Goal: Task Accomplishment & Management: Use online tool/utility

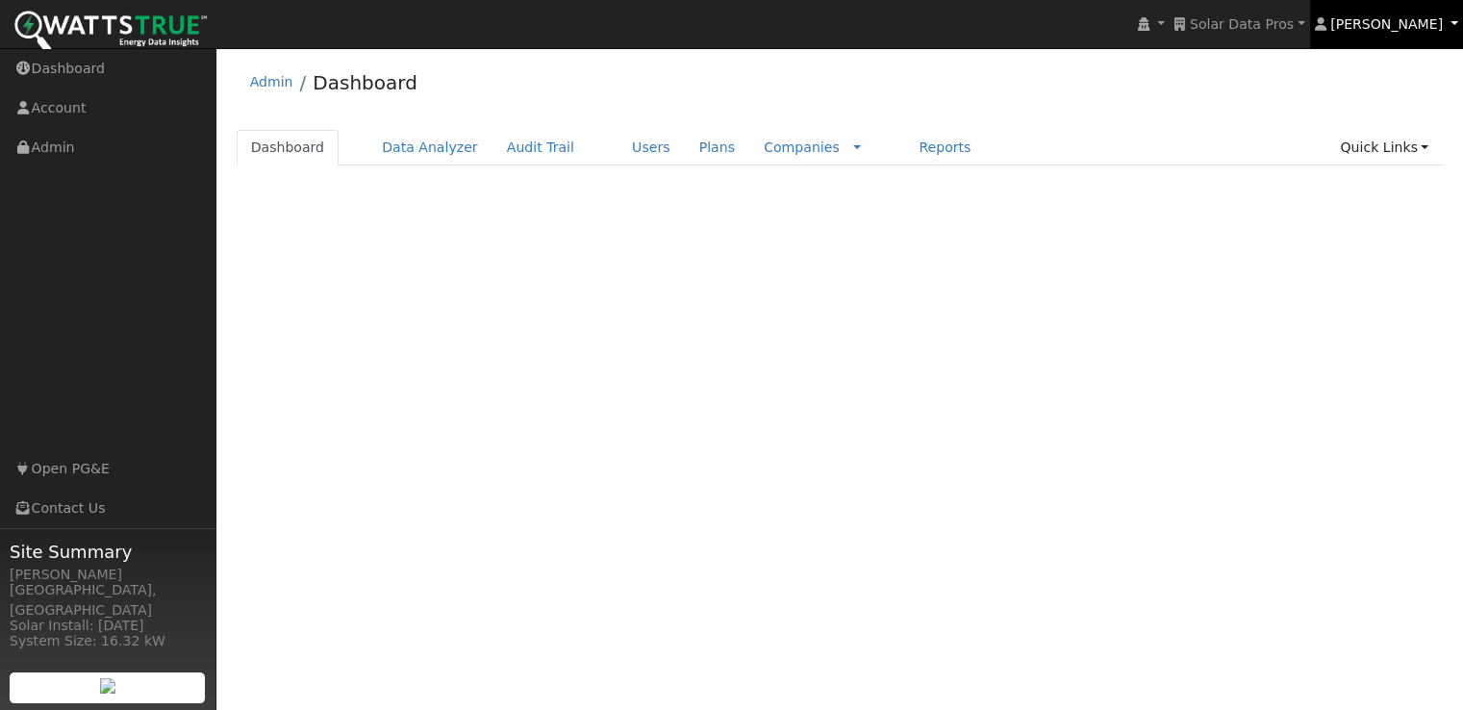
click at [1432, 24] on span "[PERSON_NAME]" at bounding box center [1387, 23] width 113 height 15
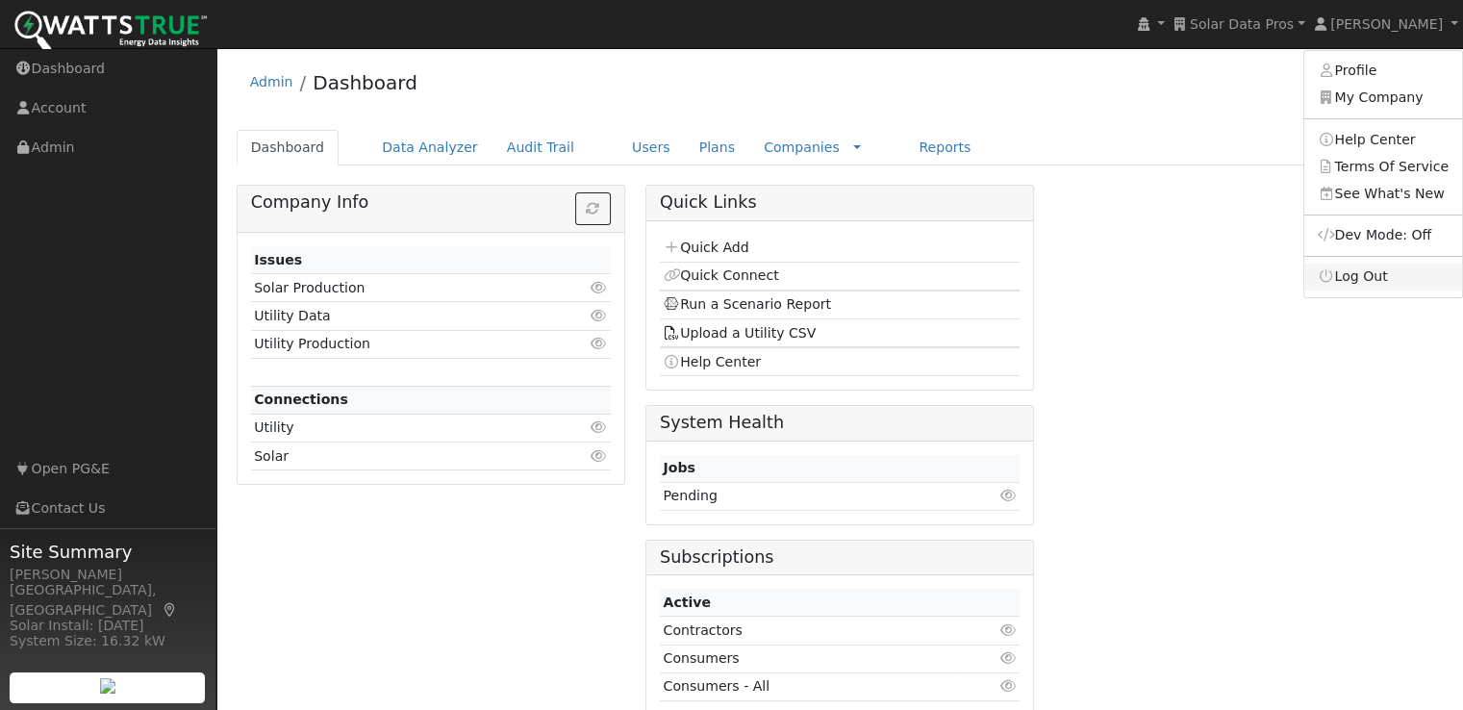
click at [1365, 274] on link "Log Out" at bounding box center [1384, 277] width 158 height 27
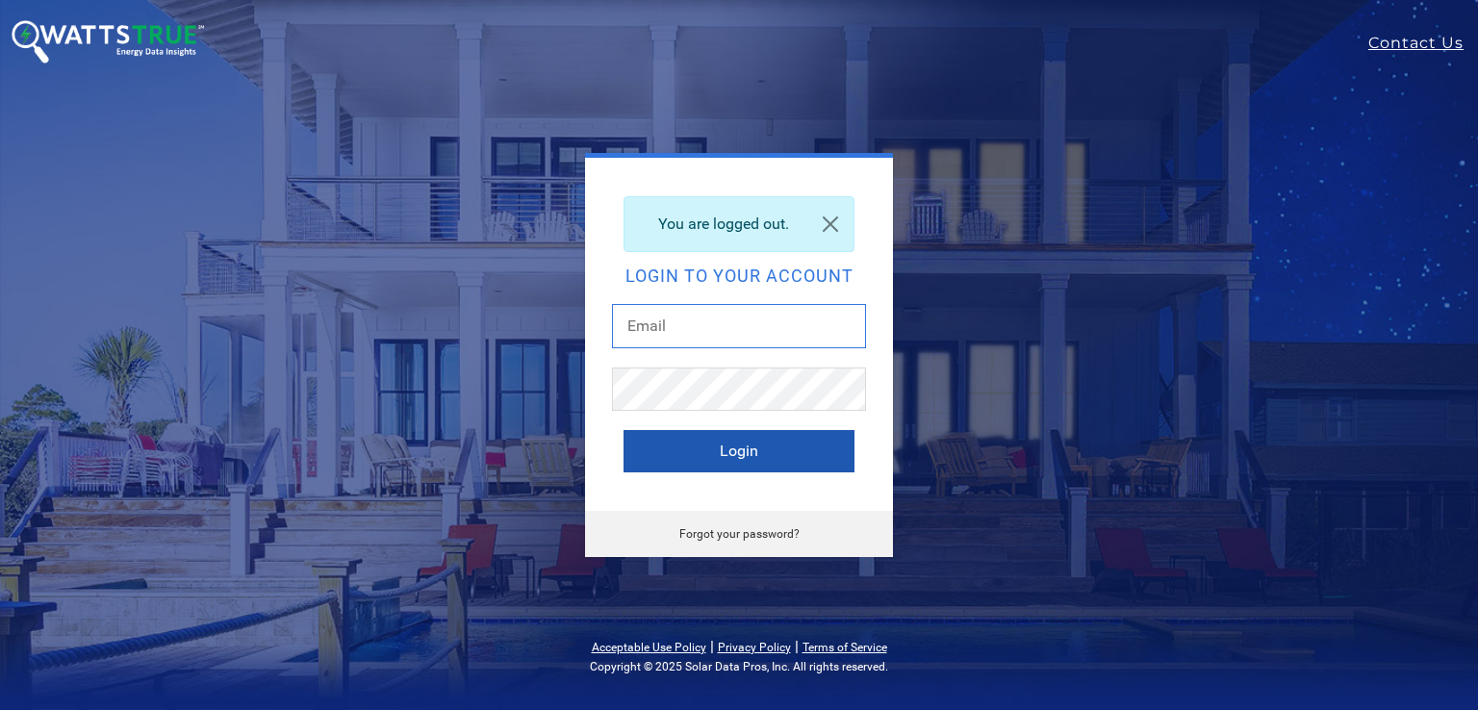
type input "leroy@solardatapros.com"
click at [685, 457] on button "Login" at bounding box center [738, 451] width 231 height 42
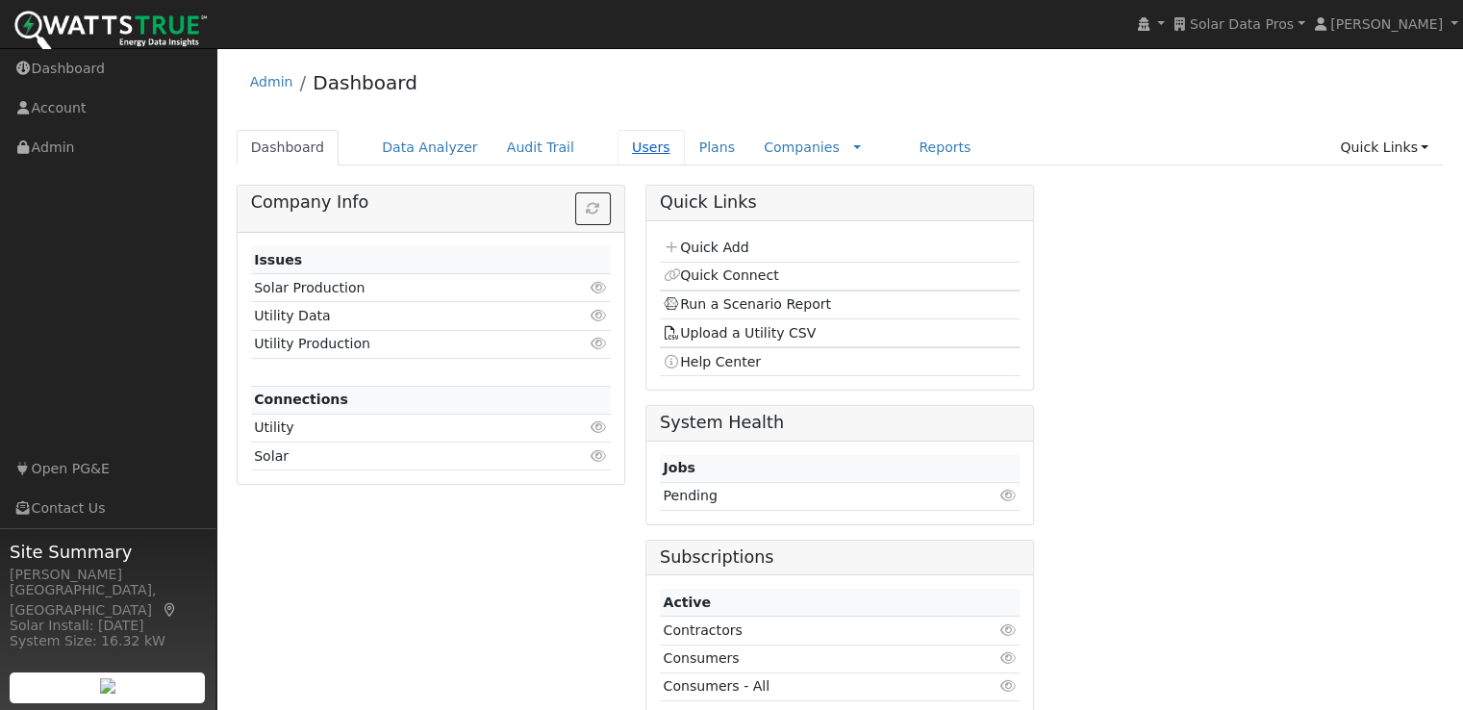
click at [618, 147] on link "Users" at bounding box center [651, 148] width 67 height 36
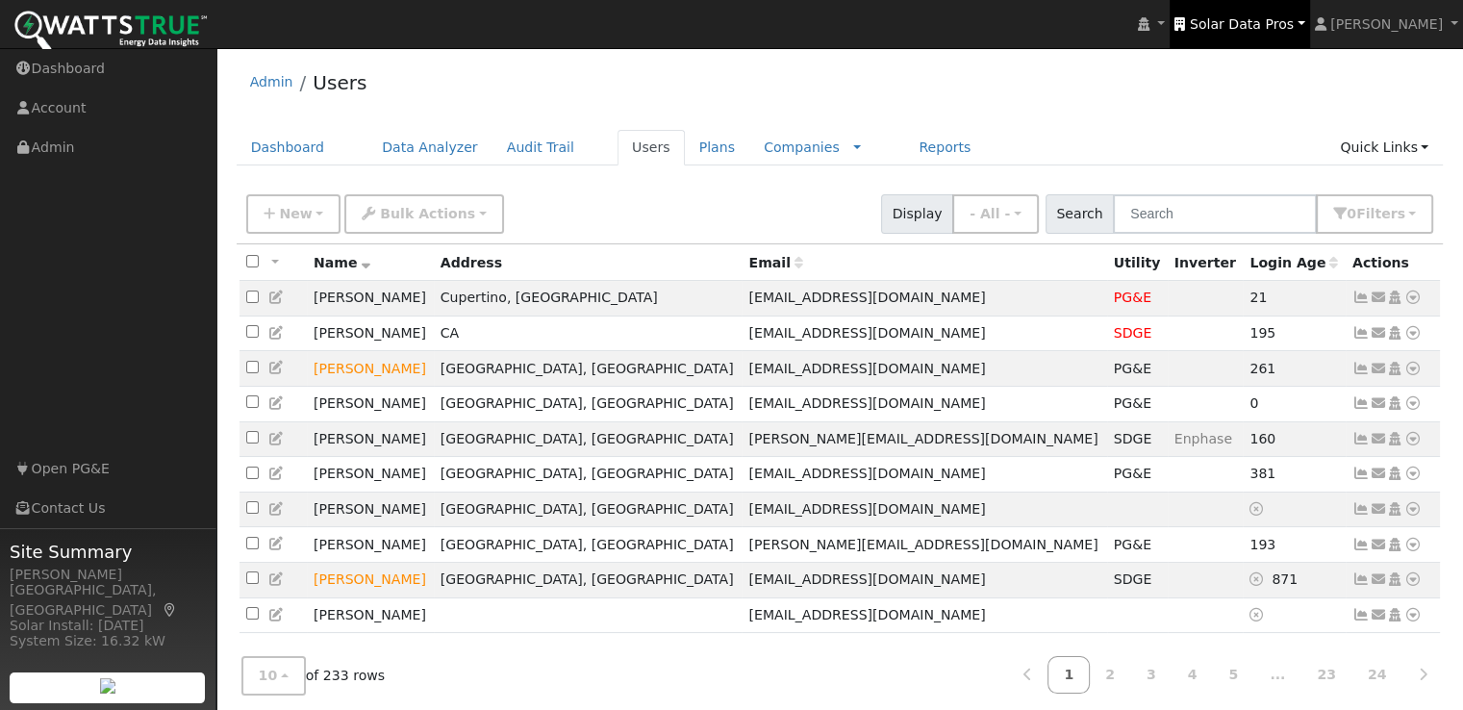
click at [1276, 26] on span "Solar Data Pros" at bounding box center [1242, 23] width 104 height 15
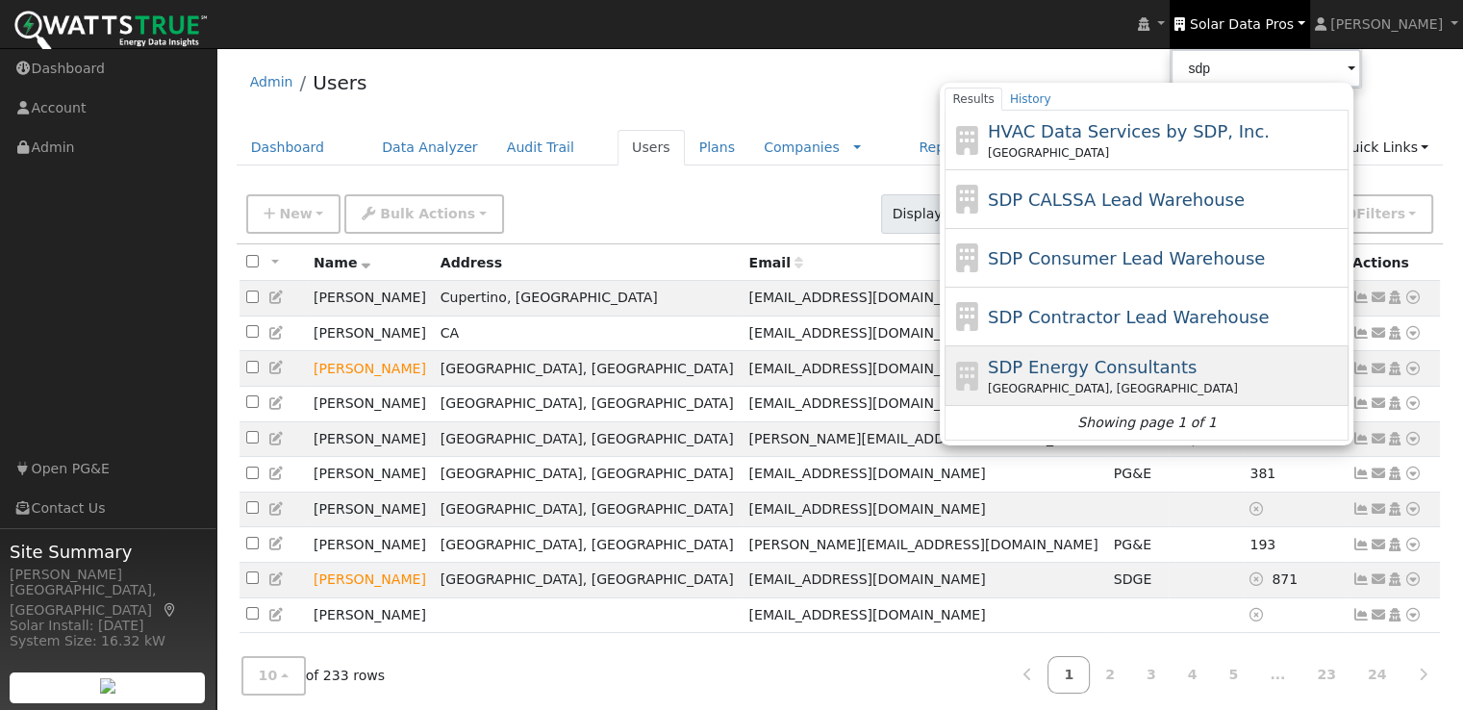
click at [1145, 358] on span "SDP Energy Consultants" at bounding box center [1092, 367] width 209 height 20
type input "SDP Energy Consultants"
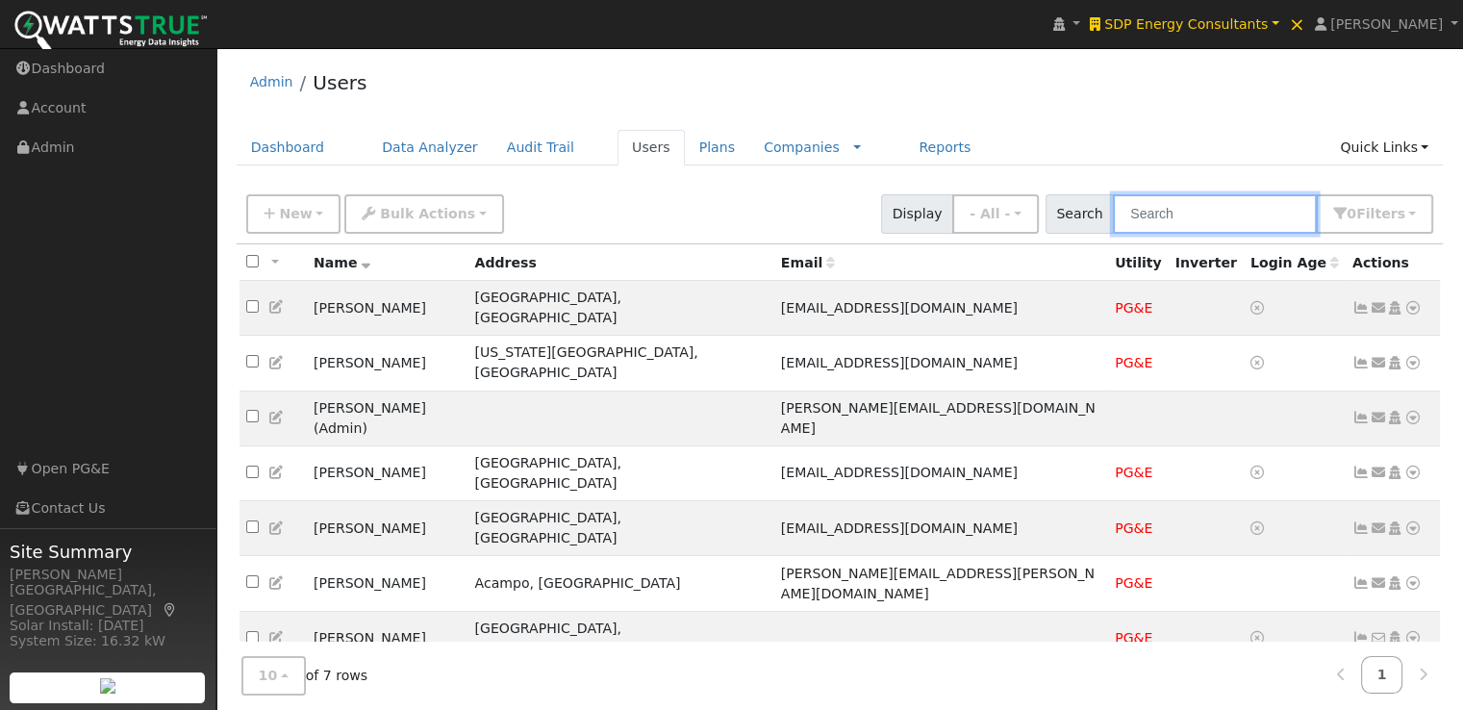
click at [1245, 210] on input "text" at bounding box center [1215, 213] width 204 height 39
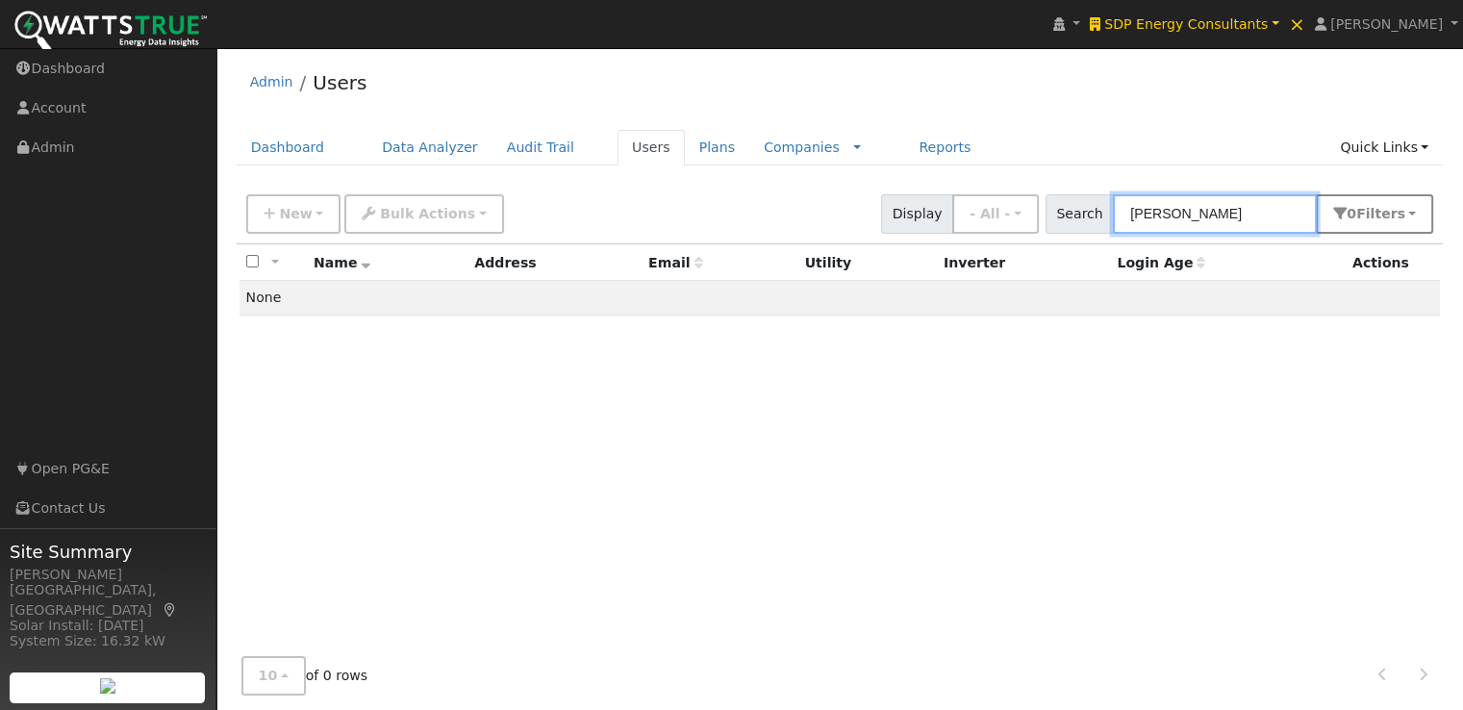
type input "shahab hillyer"
click at [1405, 206] on span "s" at bounding box center [1401, 213] width 8 height 15
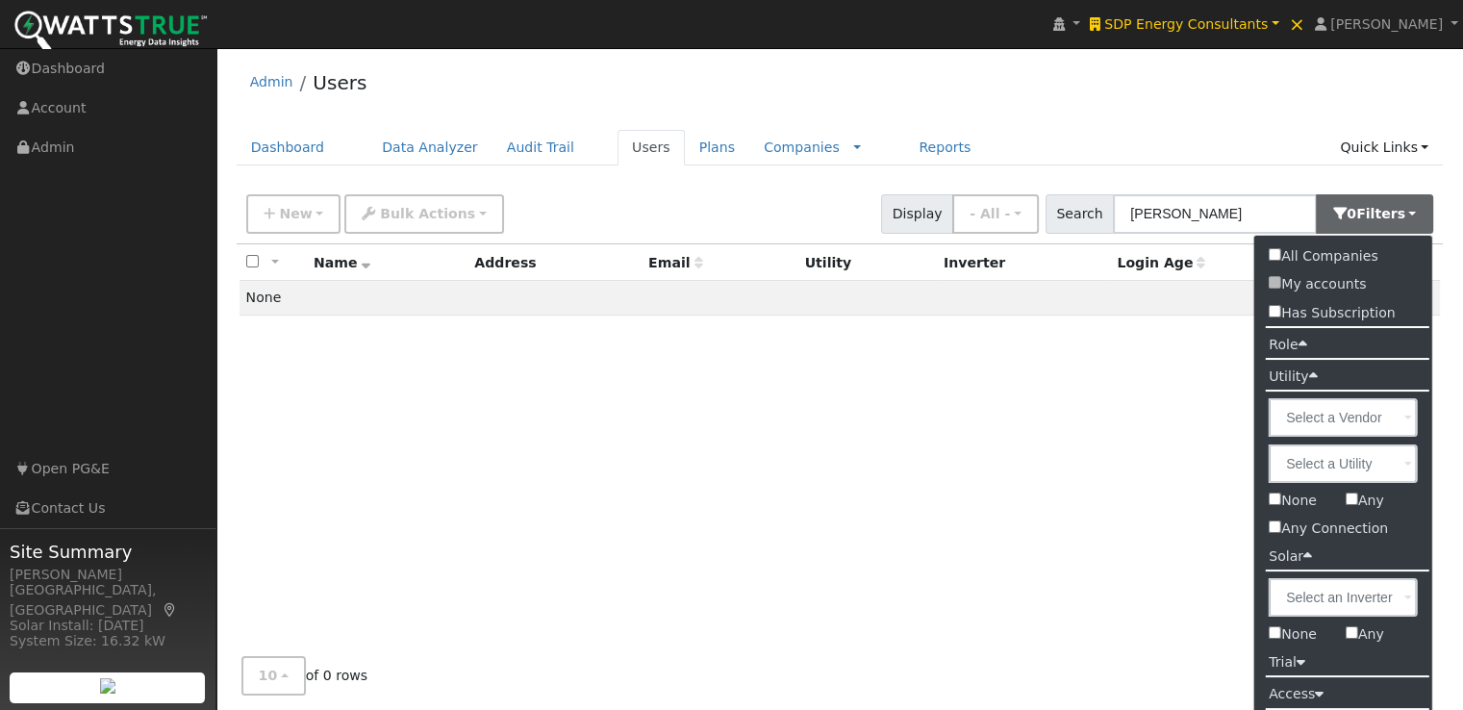
click at [1274, 249] on input "All Companies" at bounding box center [1275, 254] width 13 height 13
checkbox input "true"
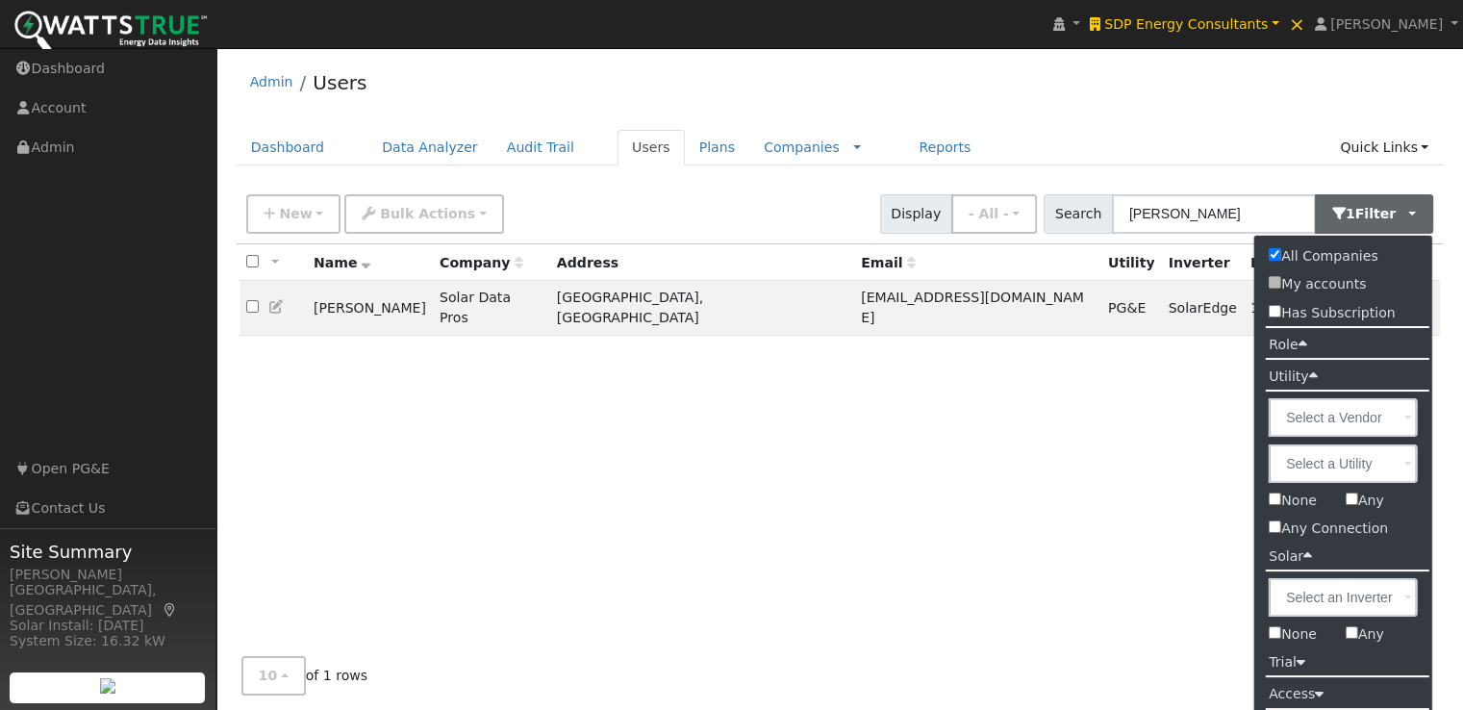
click at [1181, 115] on div "Admin Users" at bounding box center [840, 87] width 1207 height 59
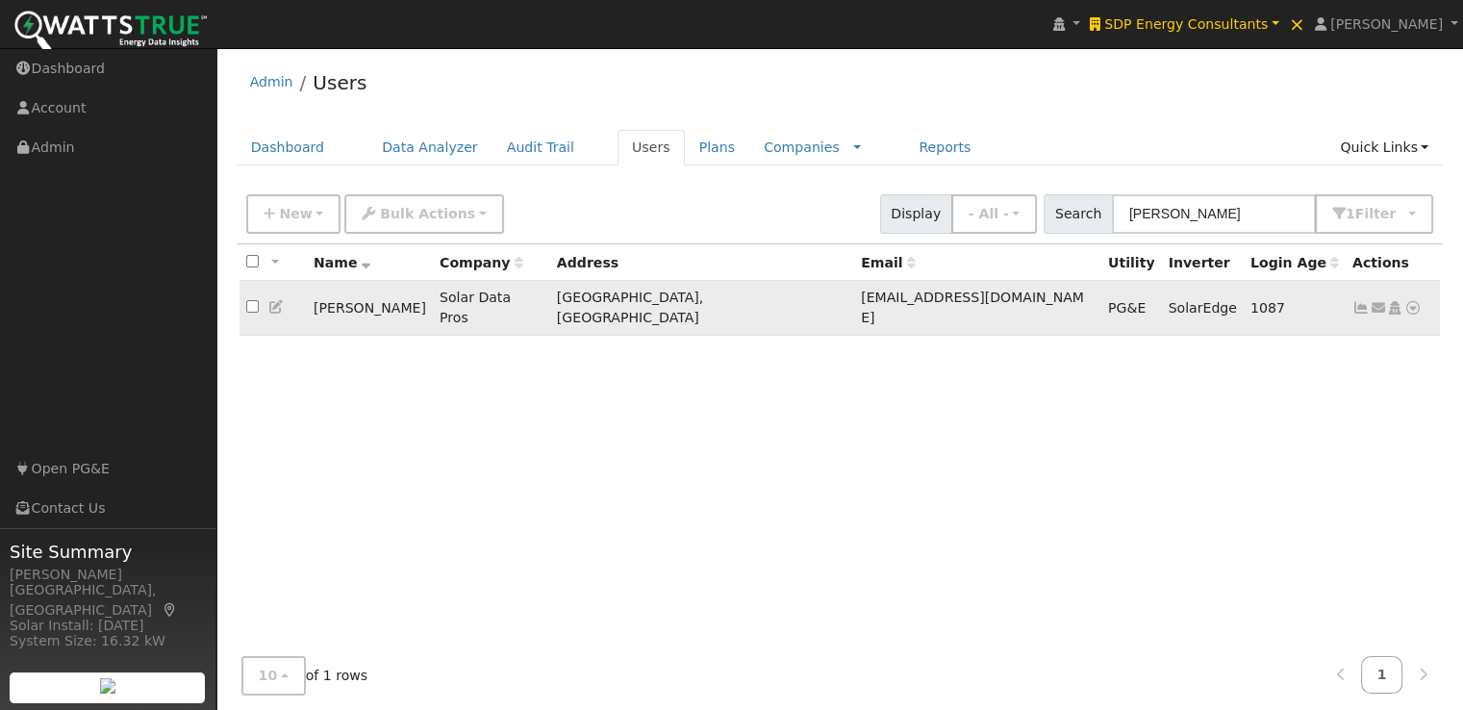
click at [1357, 301] on icon at bounding box center [1361, 307] width 17 height 13
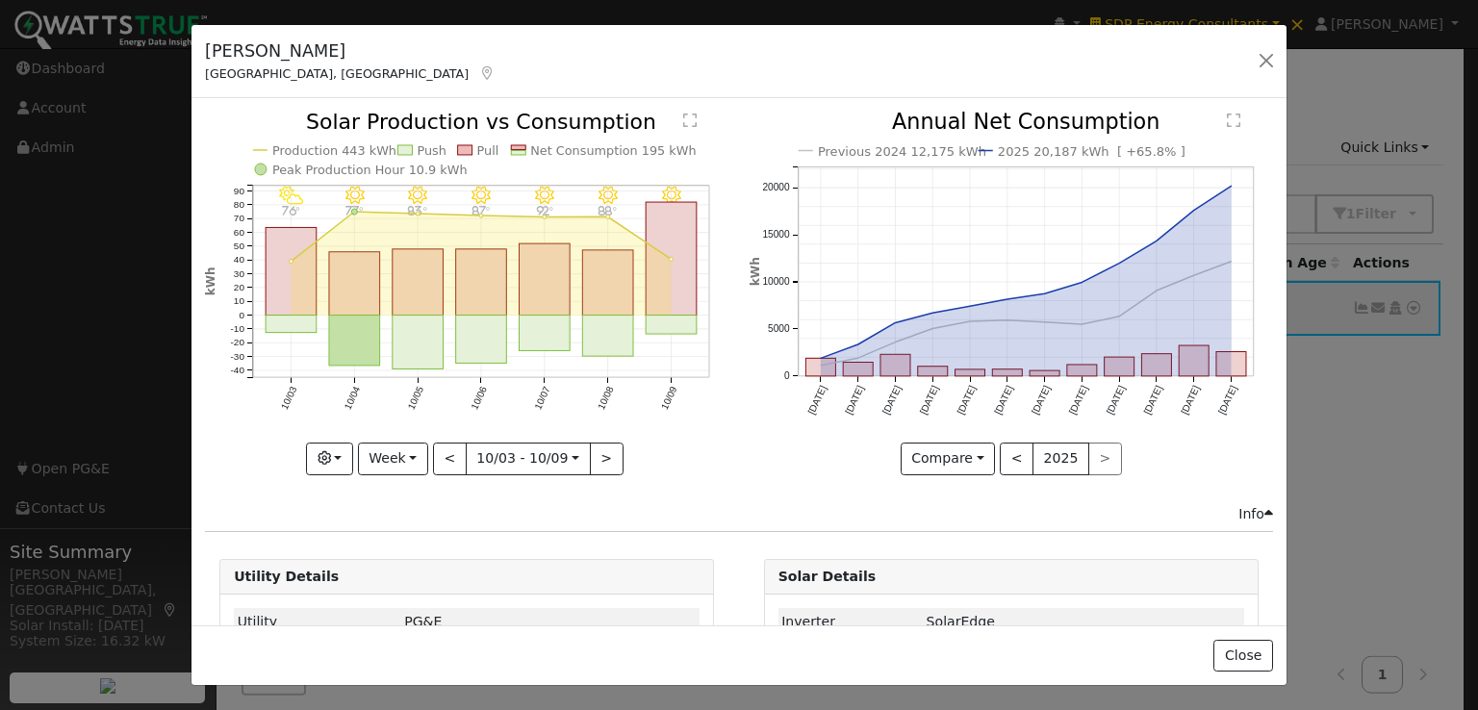
click at [1264, 507] on icon at bounding box center [1268, 513] width 9 height 13
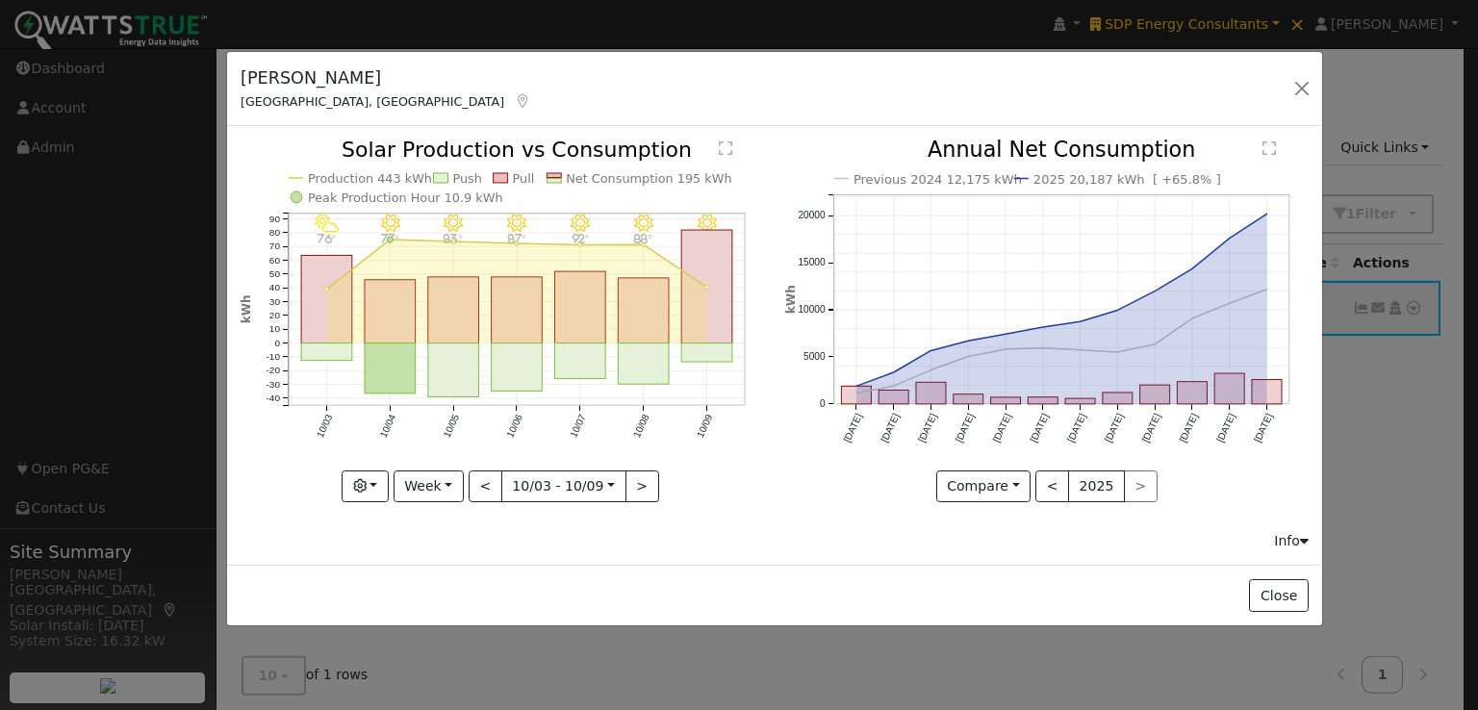
drag, startPoint x: 729, startPoint y: 61, endPoint x: 765, endPoint y: 88, distance: 44.6
click at [765, 88] on div "Shahab Hillyer Bakersfield, CA Default Account Default Account 3521 Morgan Pl, …" at bounding box center [774, 89] width 1095 height 74
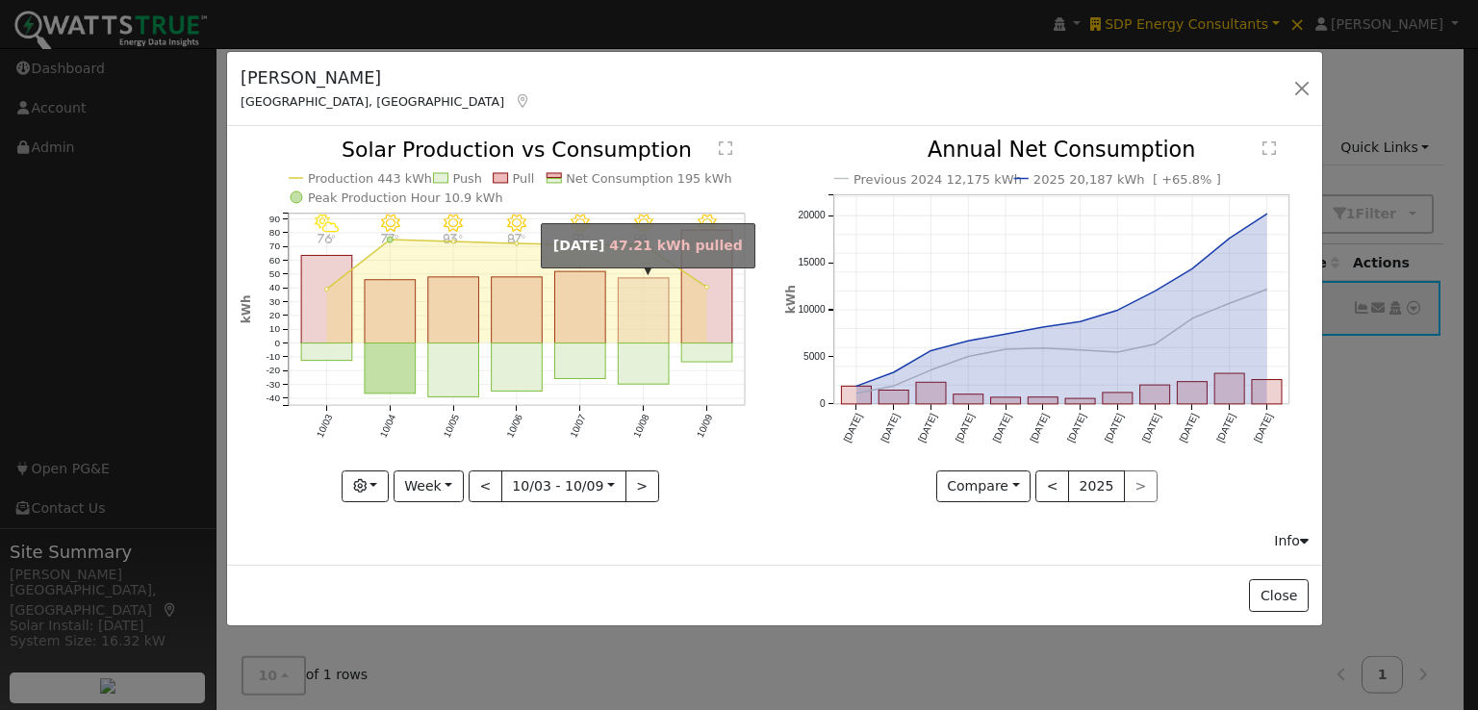
click at [643, 307] on rect "onclick=""" at bounding box center [644, 310] width 51 height 65
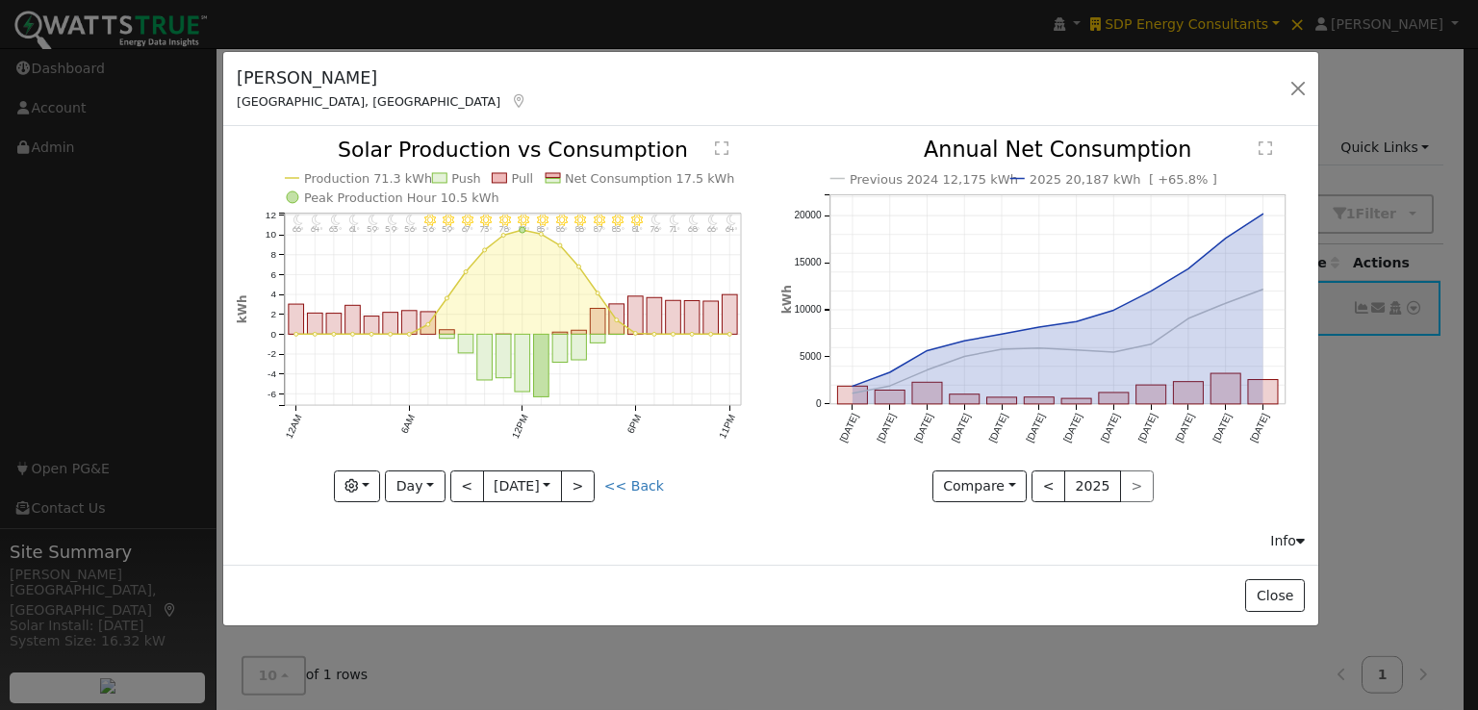
click at [711, 83] on div "Shahab Hillyer Bakersfield, CA Default Account Default Account 3521 Morgan Pl, …" at bounding box center [770, 89] width 1095 height 74
click at [725, 147] on icon "11PM - Clear 64° 10PM - Clear 66° 9PM - Clear 68° 8PM - Clear 71° 7PM - Clear 7…" at bounding box center [498, 320] width 523 height 361
click at [717, 147] on text "" at bounding box center [721, 147] width 13 height 15
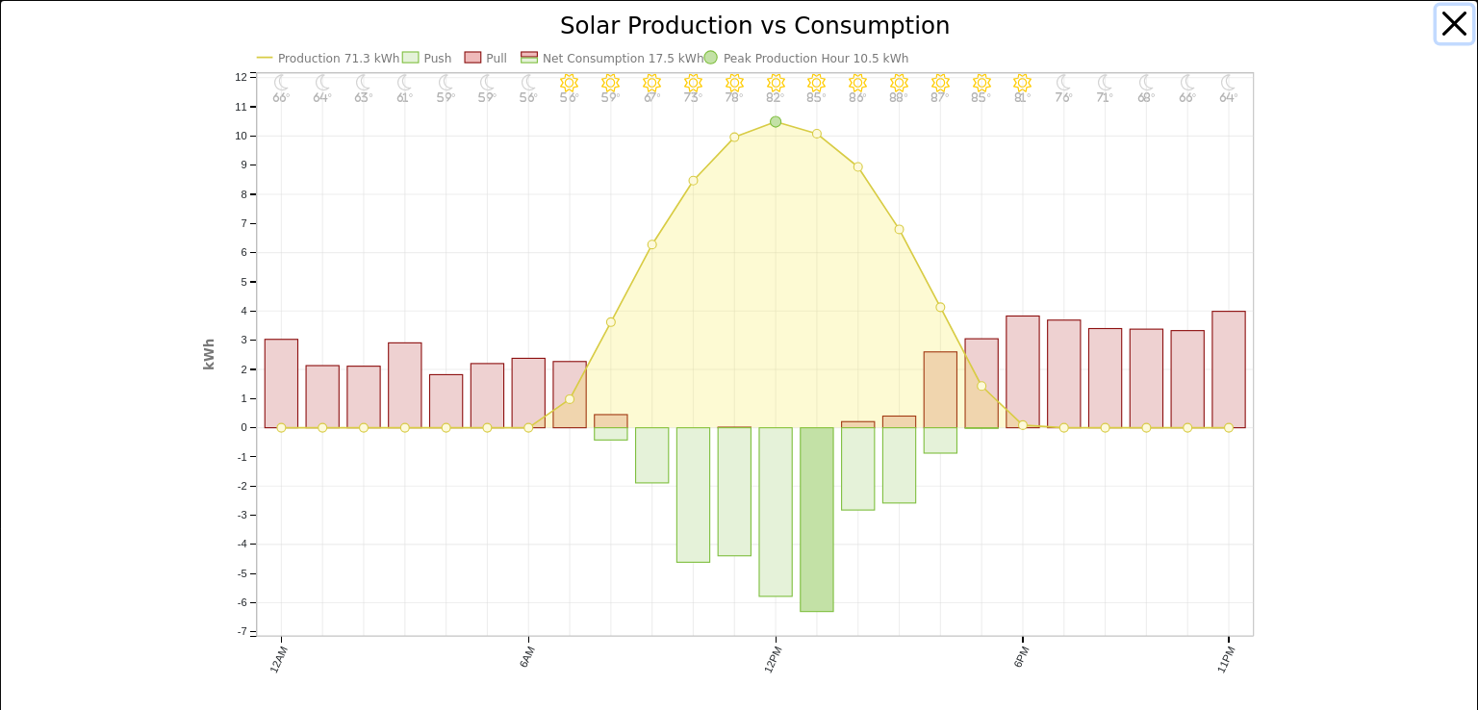
click at [1440, 18] on button "button" at bounding box center [1454, 24] width 37 height 37
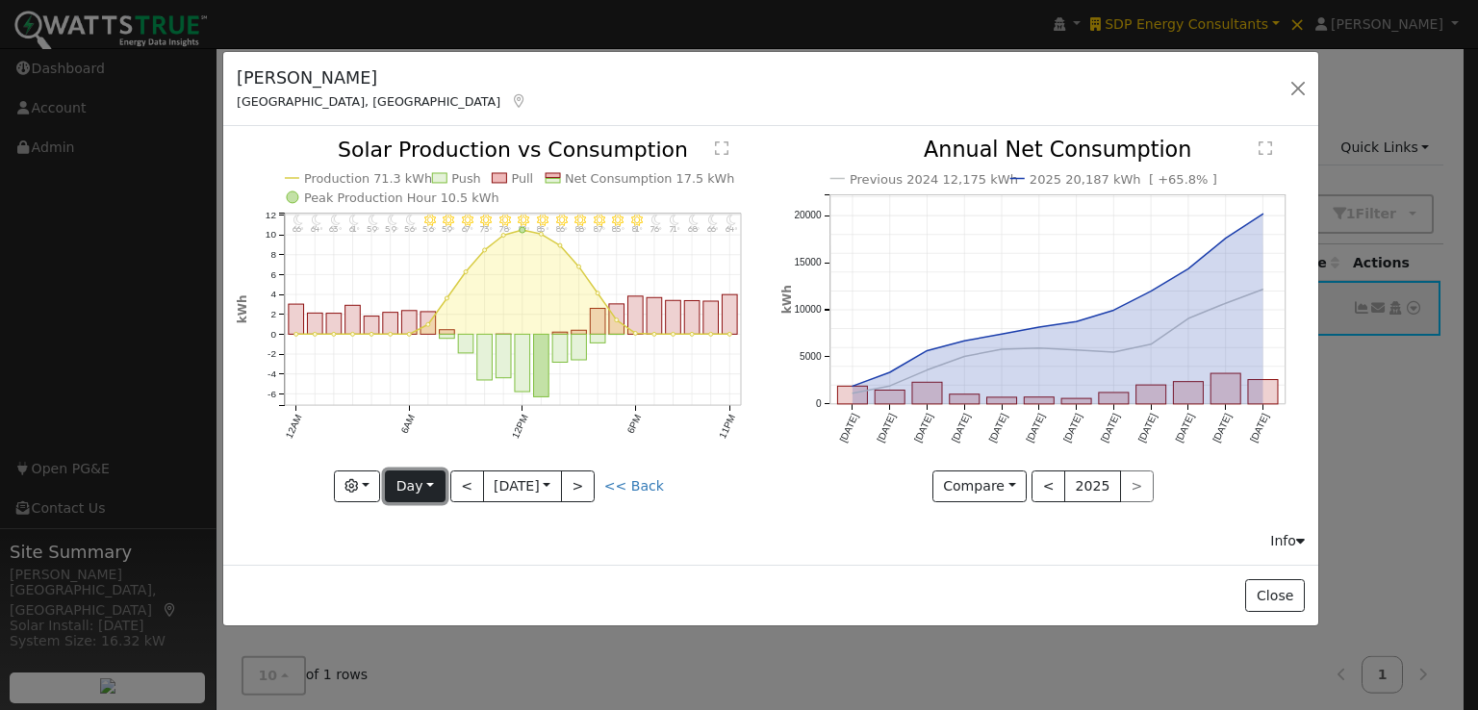
click at [409, 488] on button "Day" at bounding box center [415, 486] width 60 height 33
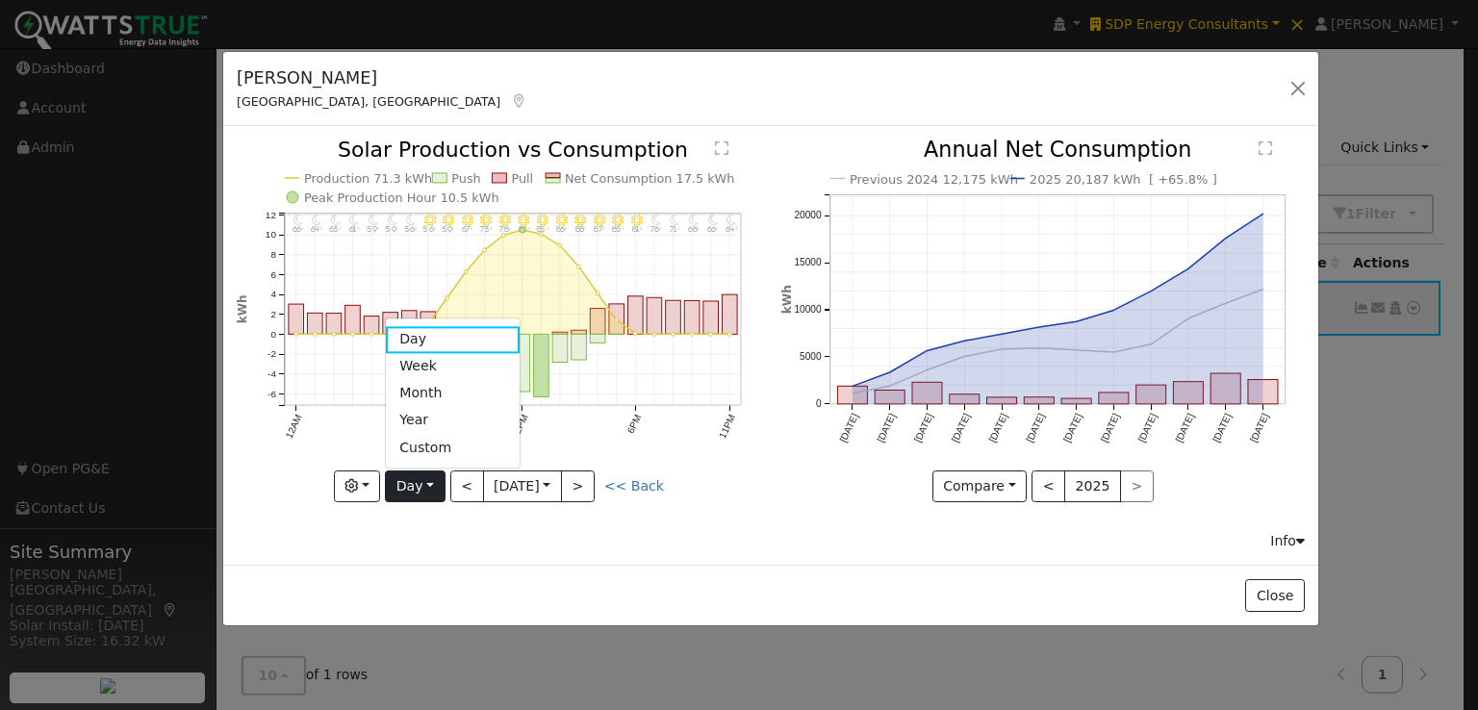
click at [732, 493] on icon "11PM - Clear 64° 10PM - Clear 66° 9PM - Clear 68° 8PM - Clear 71° 7PM - Clear 7…" at bounding box center [498, 320] width 523 height 361
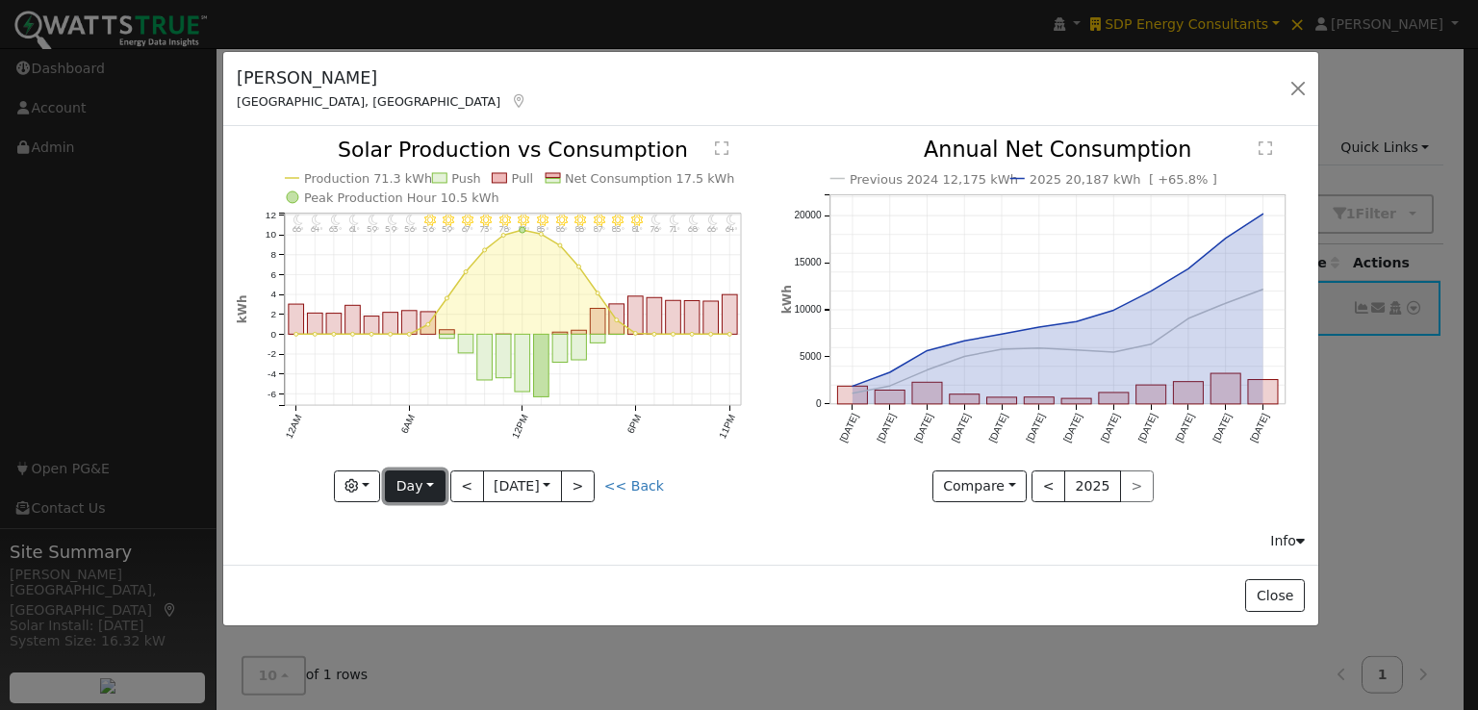
click at [415, 480] on button "Day" at bounding box center [415, 486] width 60 height 33
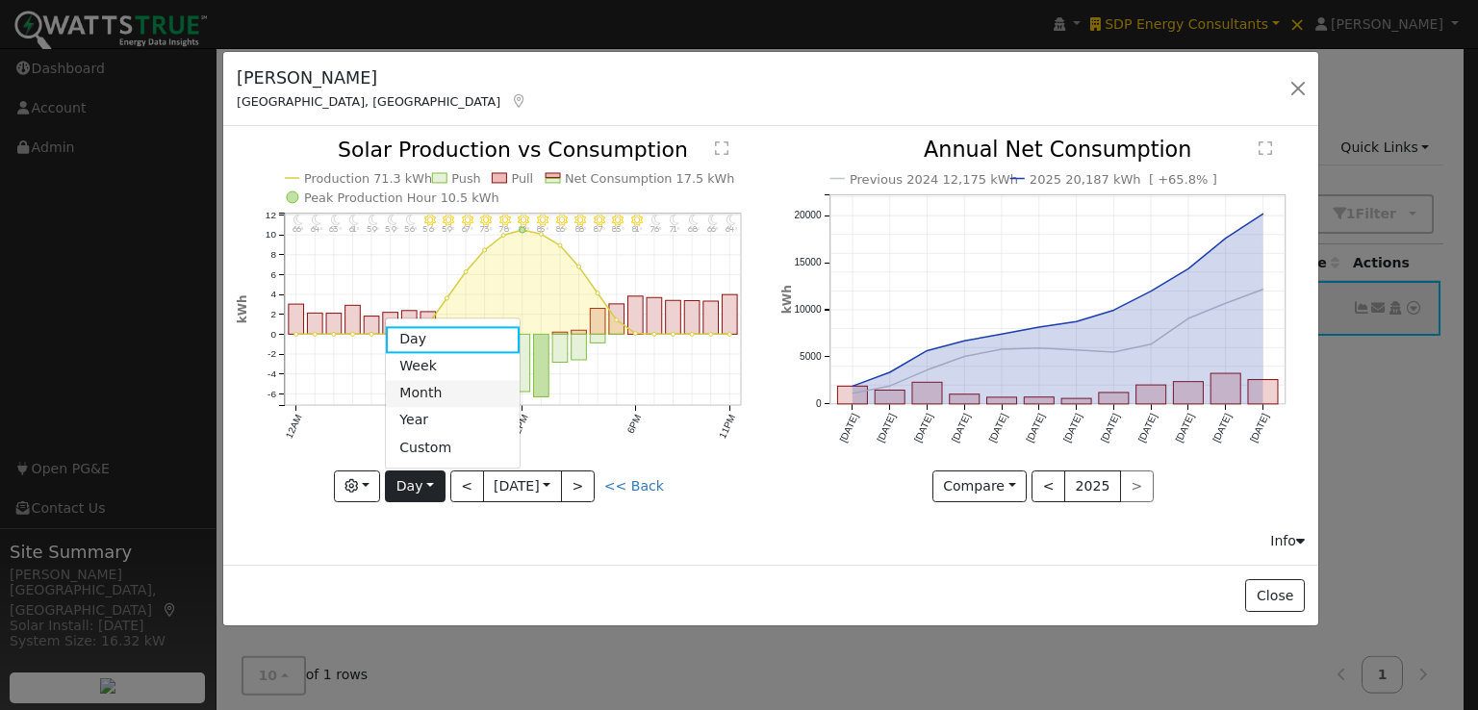
click at [444, 386] on link "Month" at bounding box center [453, 393] width 134 height 27
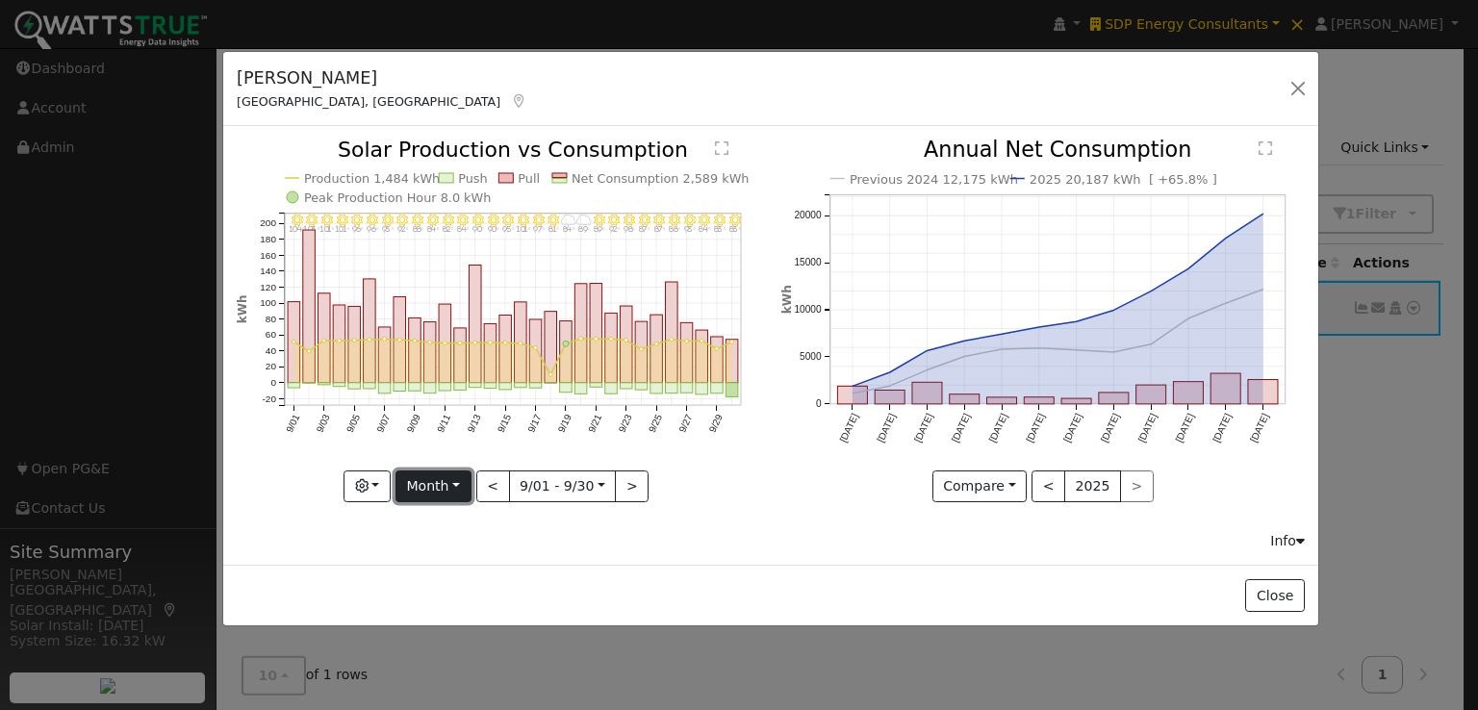
click at [448, 482] on button "Month" at bounding box center [433, 486] width 76 height 33
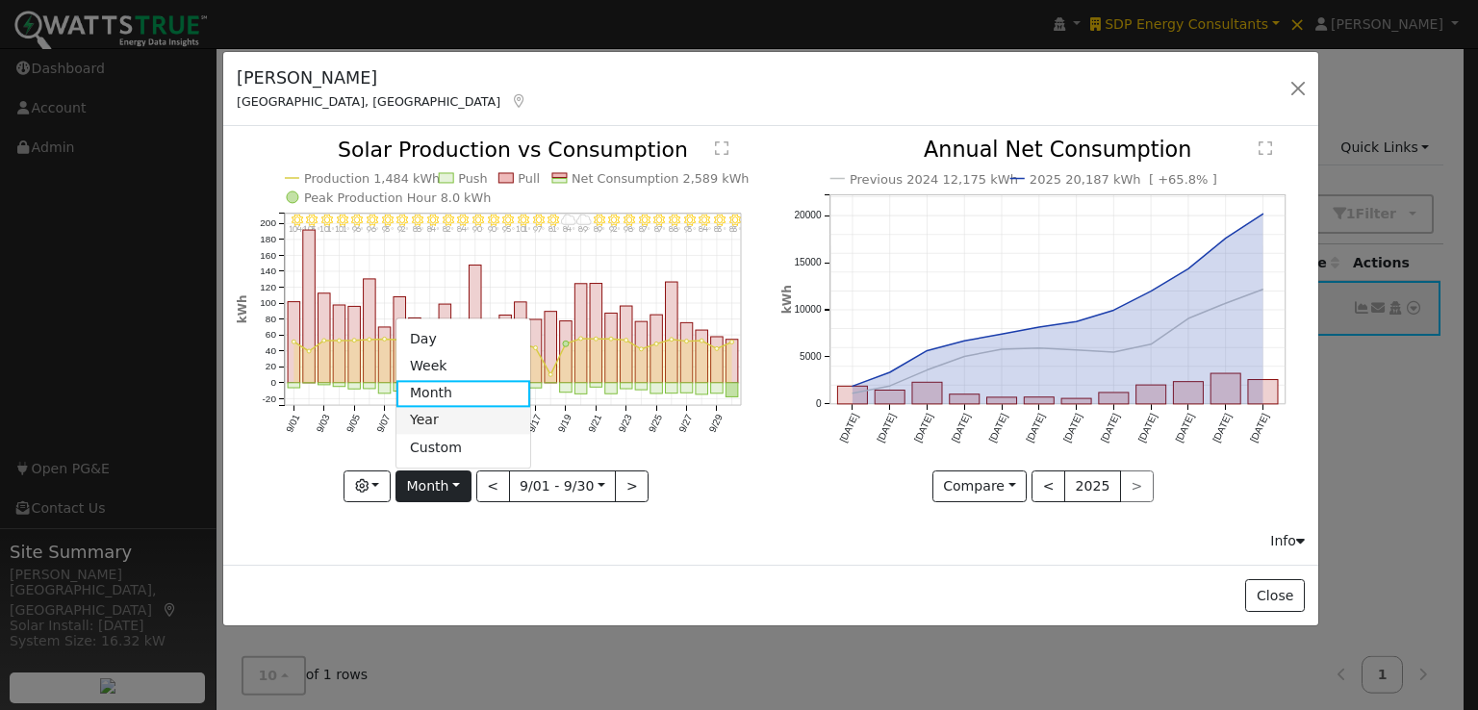
click at [457, 420] on link "Year" at bounding box center [463, 420] width 134 height 27
type input "2024-10-01"
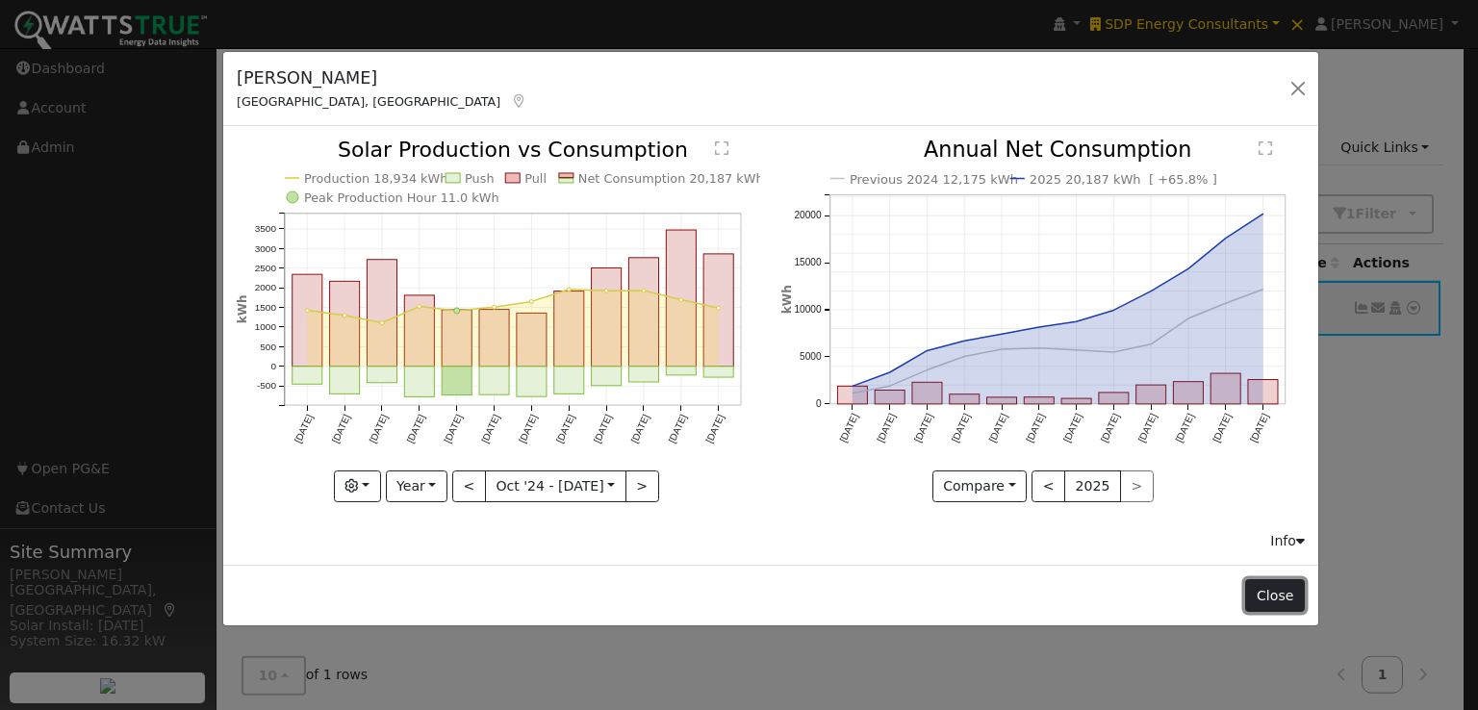
click at [1275, 588] on button "Close" at bounding box center [1274, 595] width 59 height 33
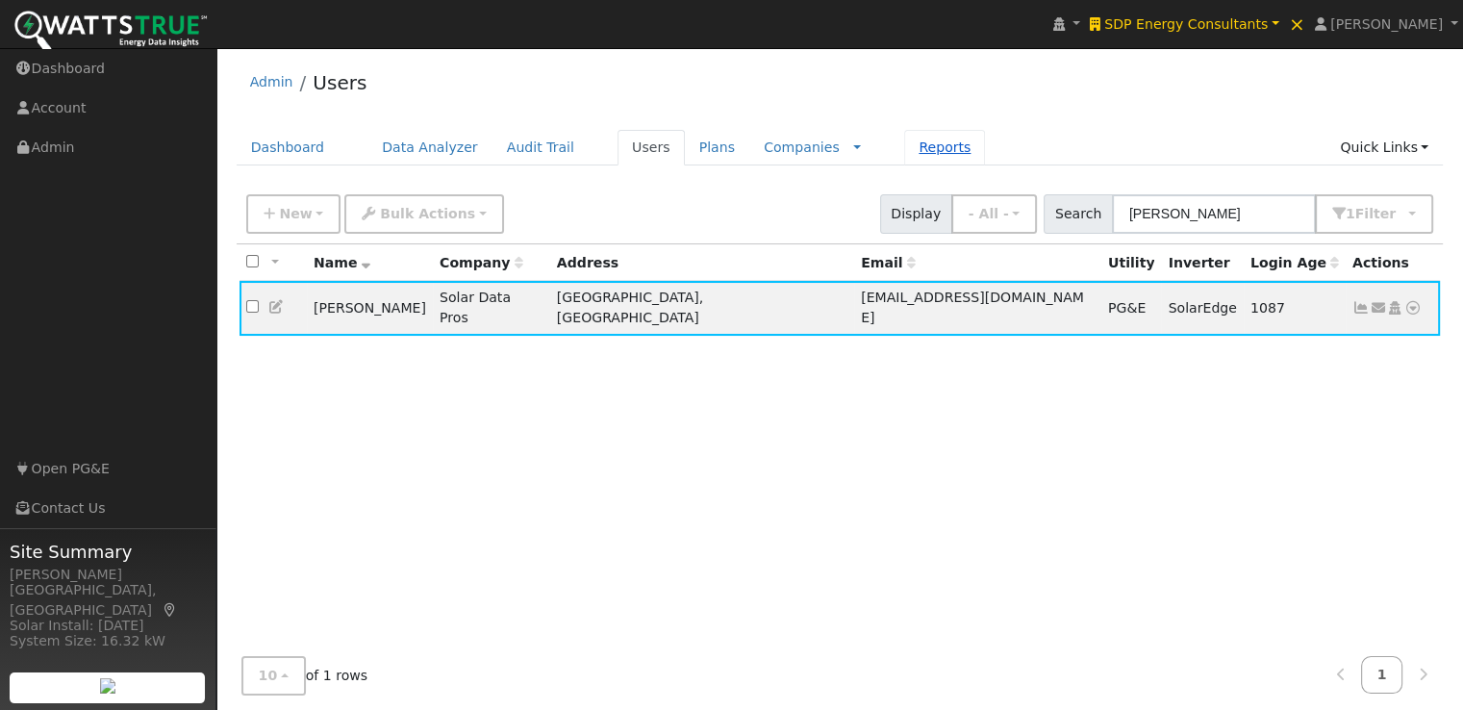
click at [904, 147] on link "Reports" at bounding box center [944, 148] width 81 height 36
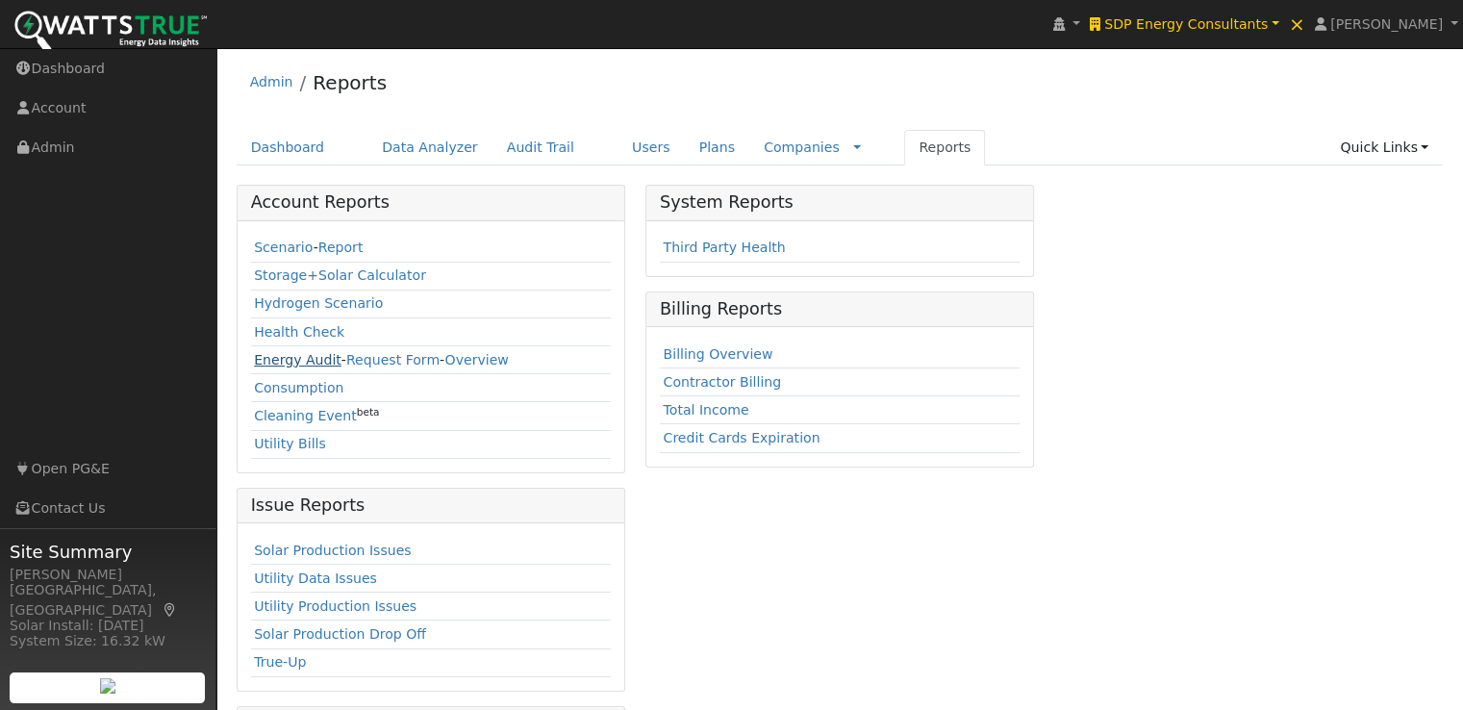
click at [277, 352] on link "Energy Audit" at bounding box center [298, 359] width 88 height 15
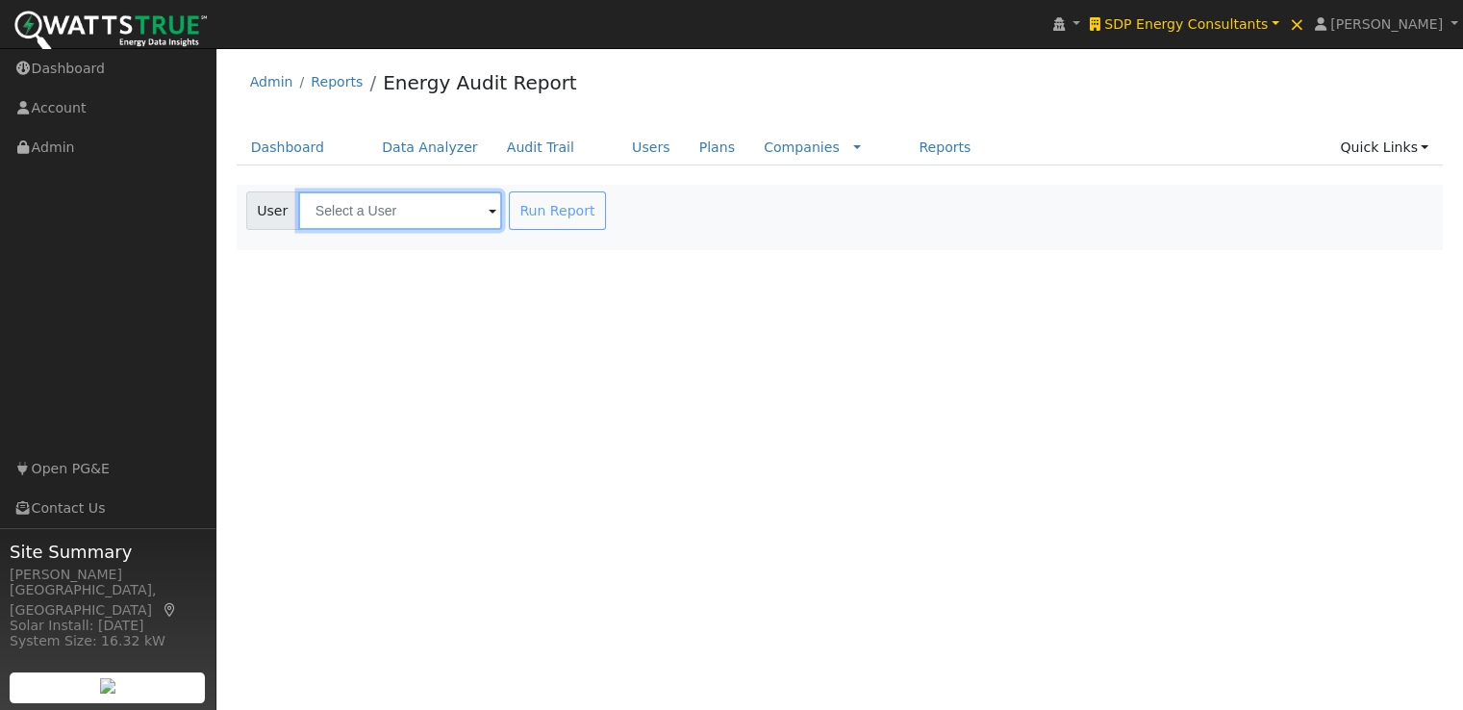
click at [439, 221] on input "text" at bounding box center [400, 210] width 204 height 38
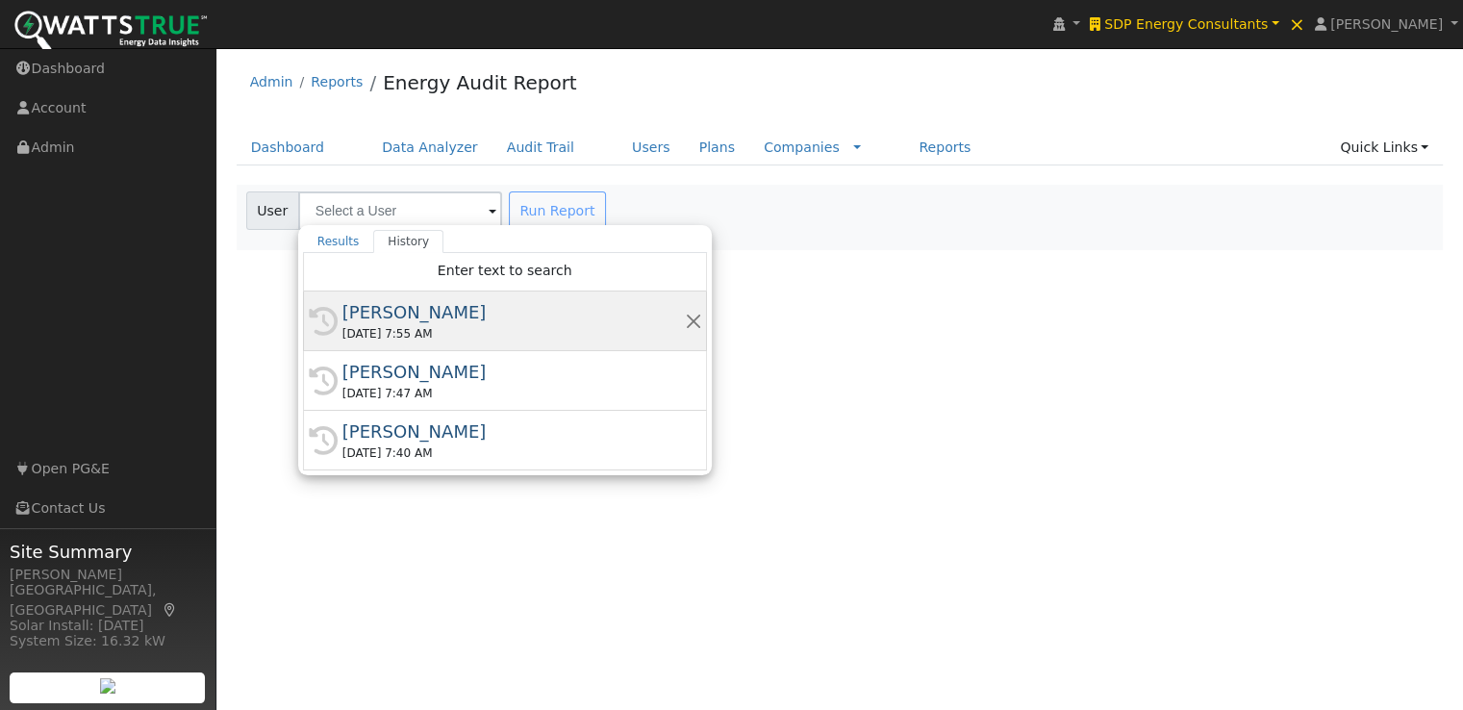
click at [396, 310] on div "[PERSON_NAME]" at bounding box center [514, 312] width 343 height 26
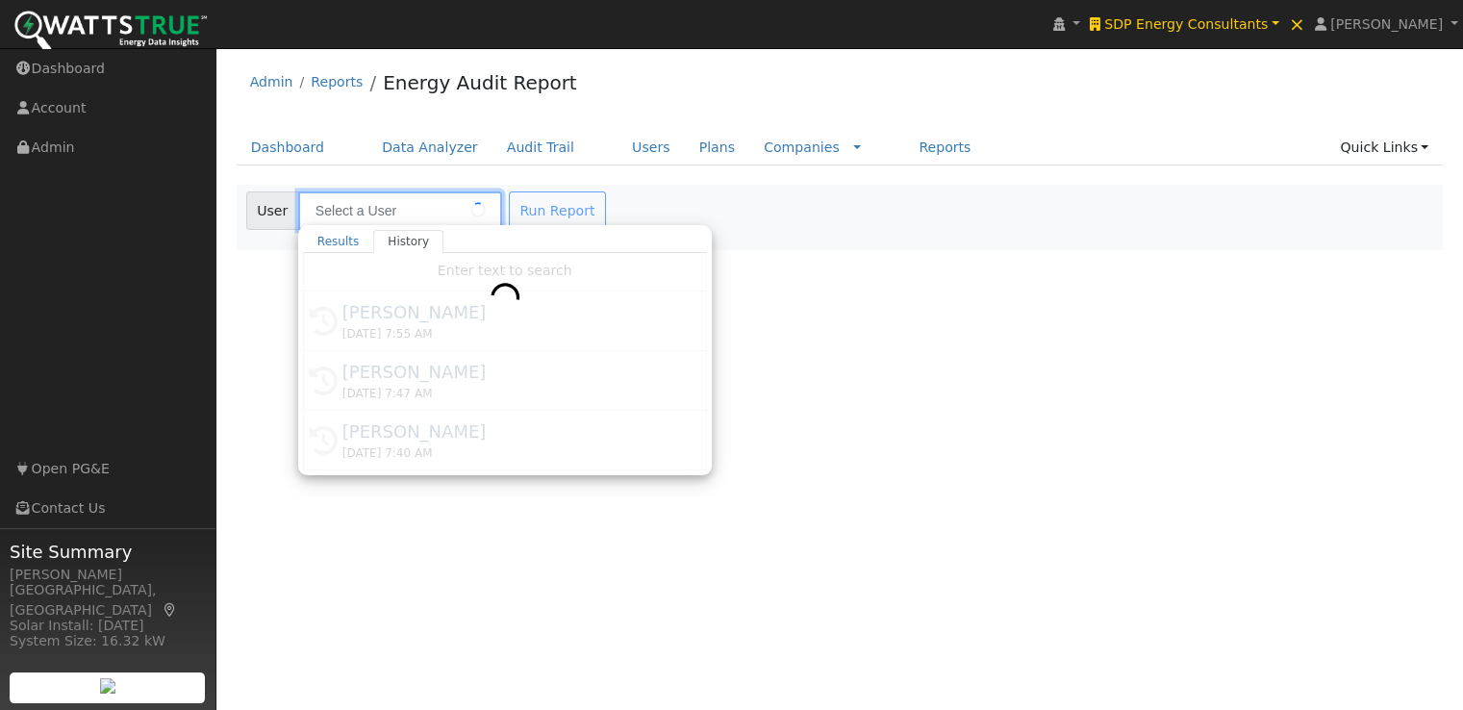
type input "[PERSON_NAME]"
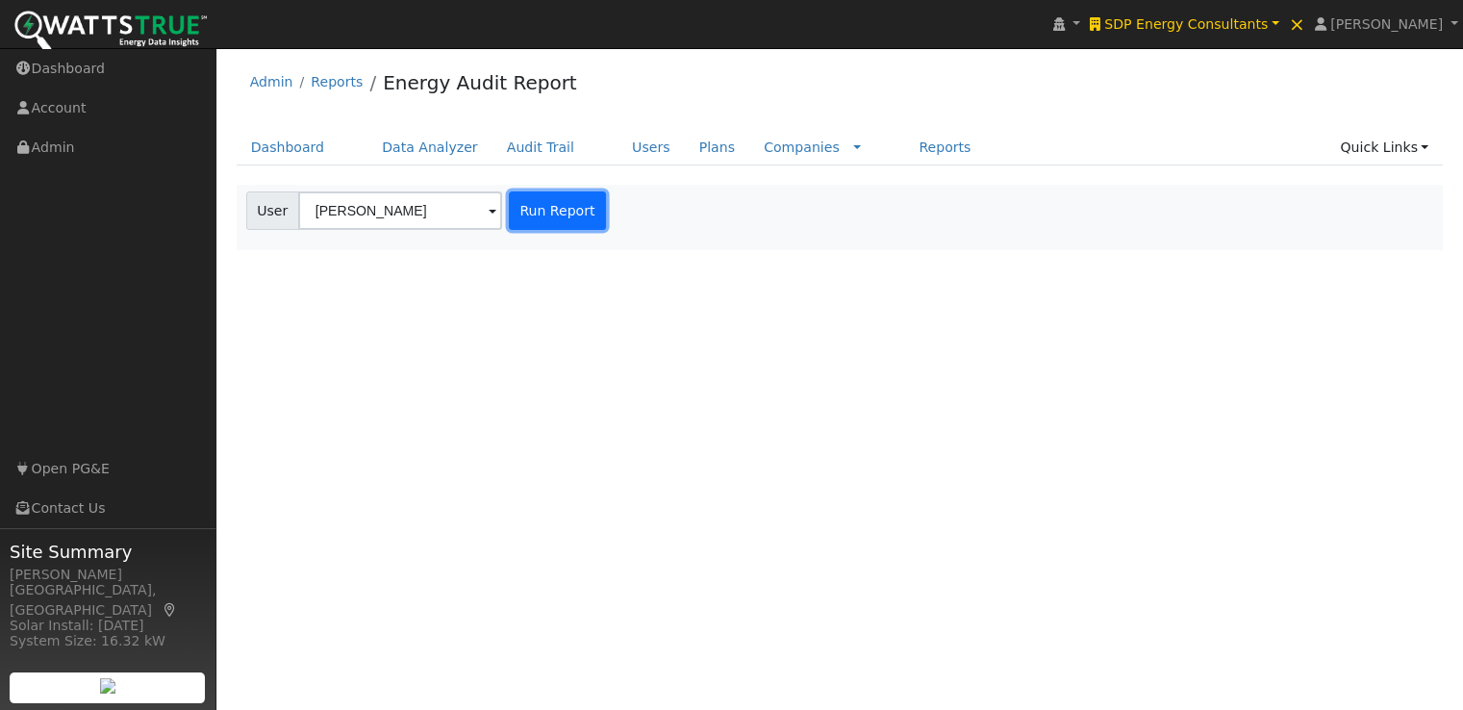
click at [541, 209] on button "Run Report" at bounding box center [557, 210] width 97 height 38
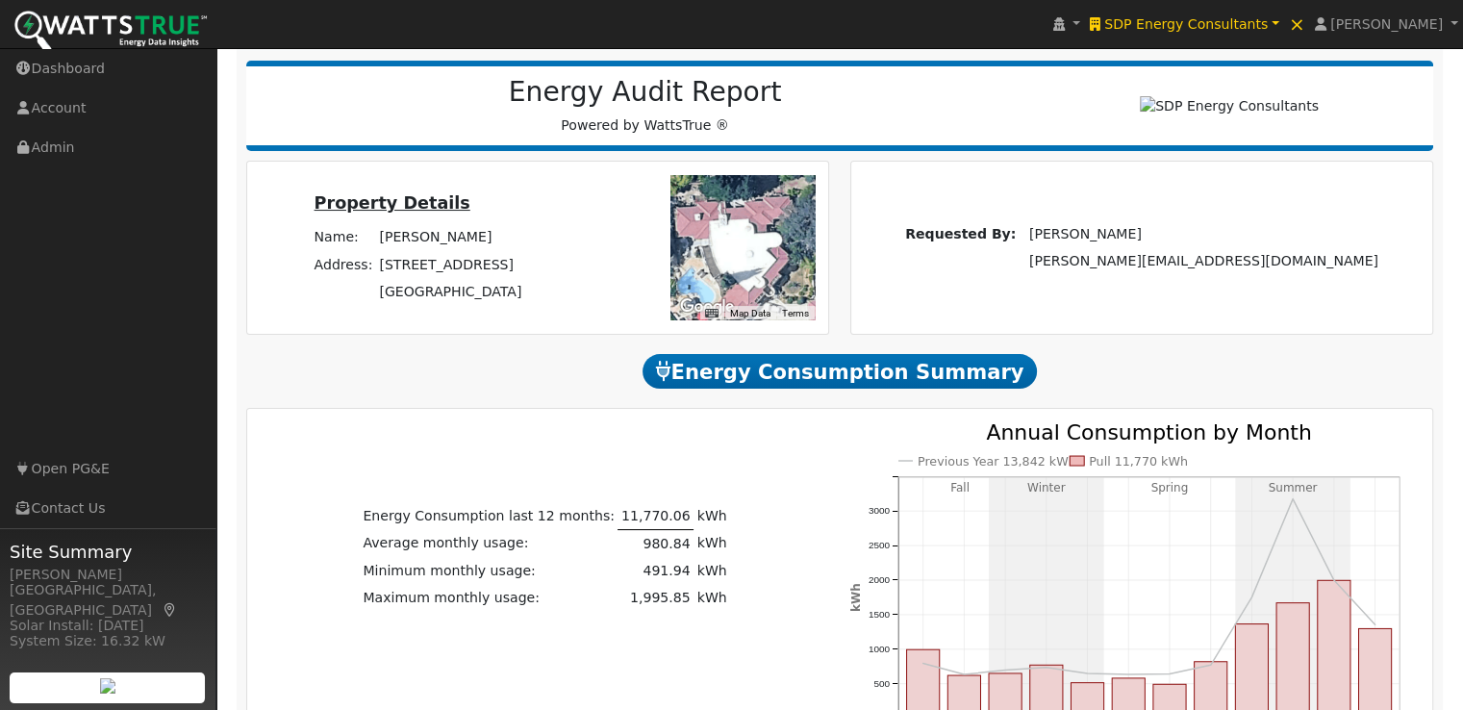
scroll to position [207, 0]
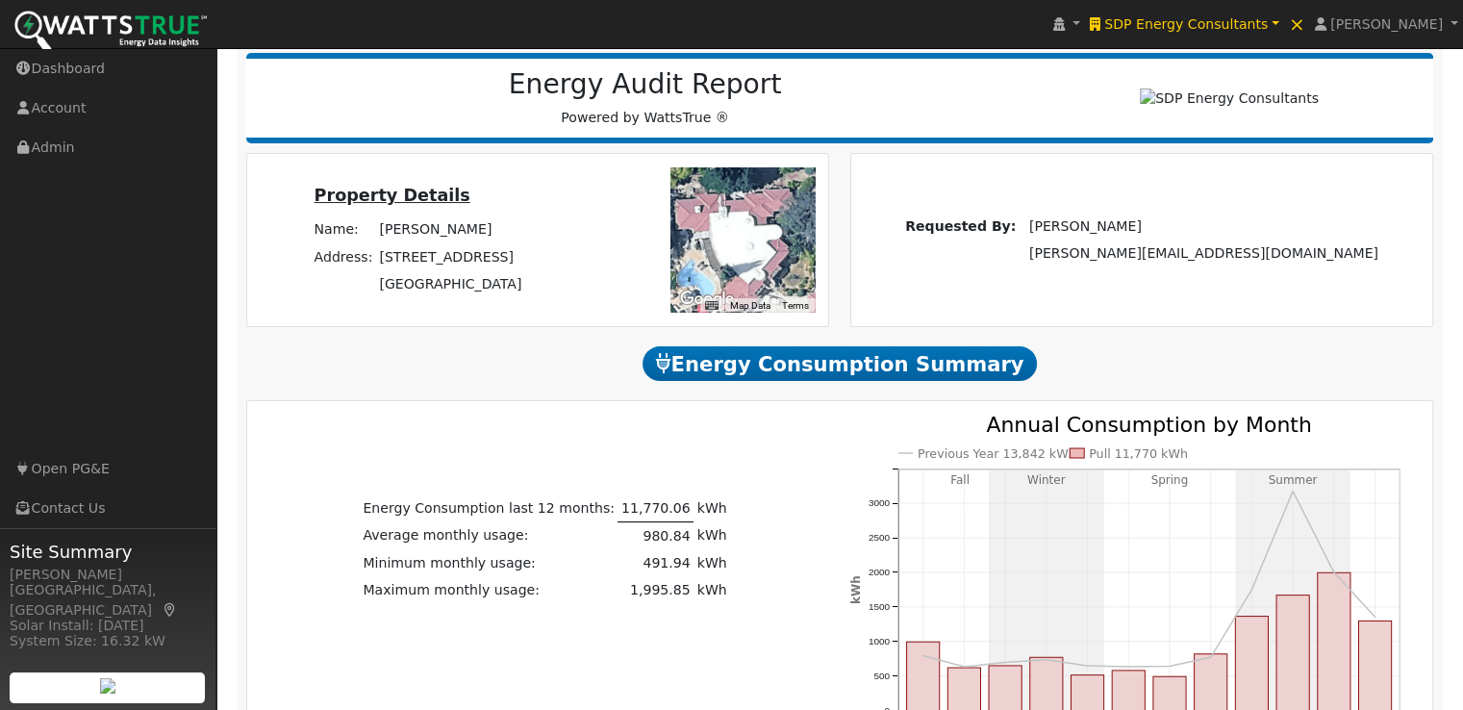
drag, startPoint x: 1456, startPoint y: 1, endPoint x: 1120, endPoint y: 355, distance: 488.0
click at [1120, 355] on h2 "Energy Consumption Summary" at bounding box center [840, 364] width 1188 height 36
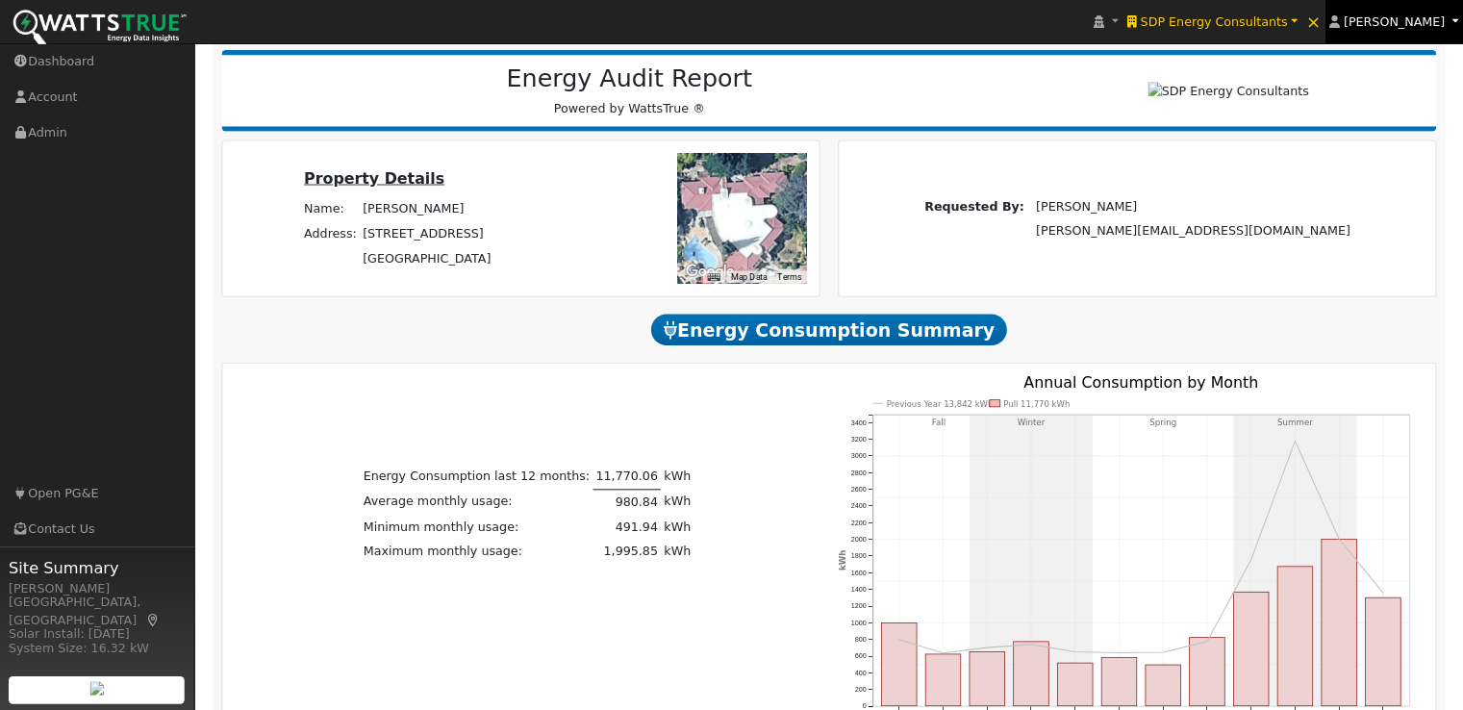
scroll to position [204, 0]
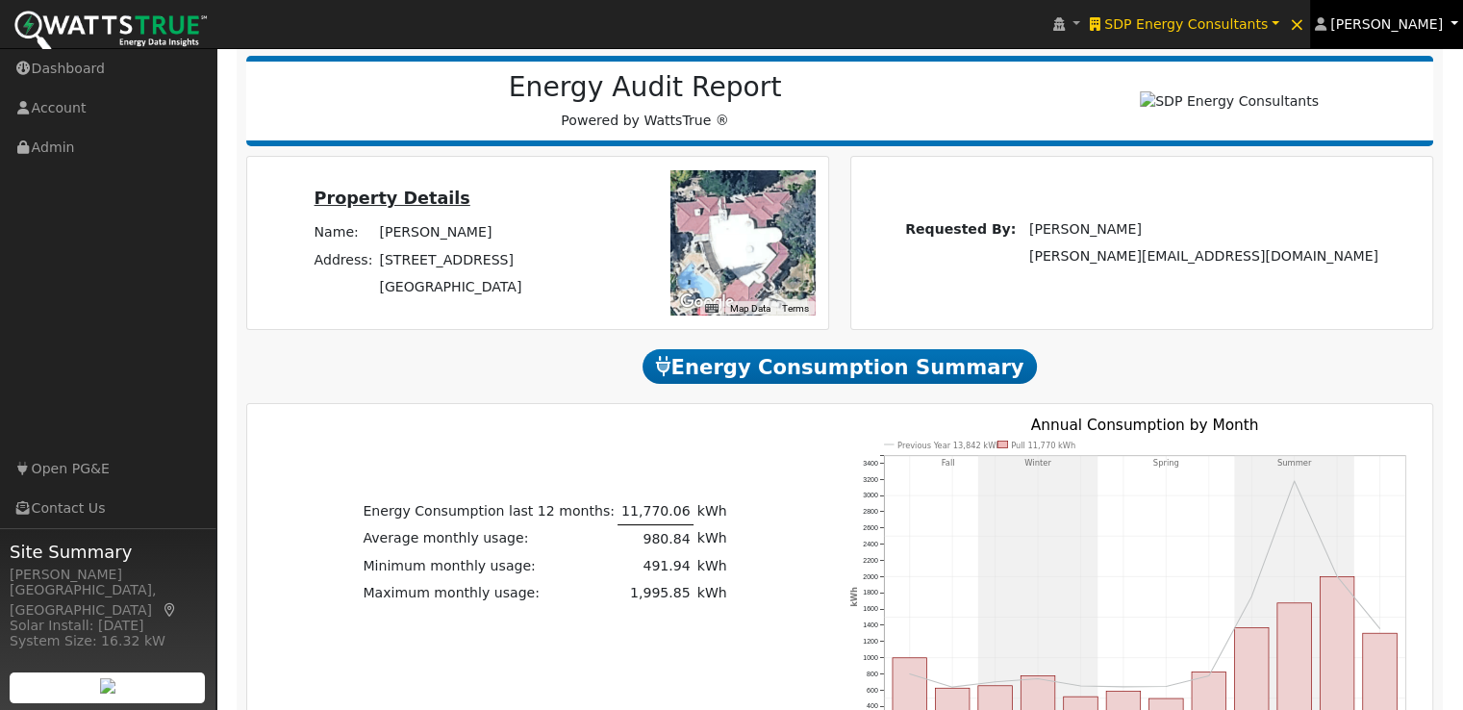
drag, startPoint x: 1431, startPoint y: 33, endPoint x: 1127, endPoint y: 332, distance: 426.6
click at [1097, 298] on div "Requested By: Leroy Coffman leroy@solardatapros.com" at bounding box center [1142, 242] width 582 height 171
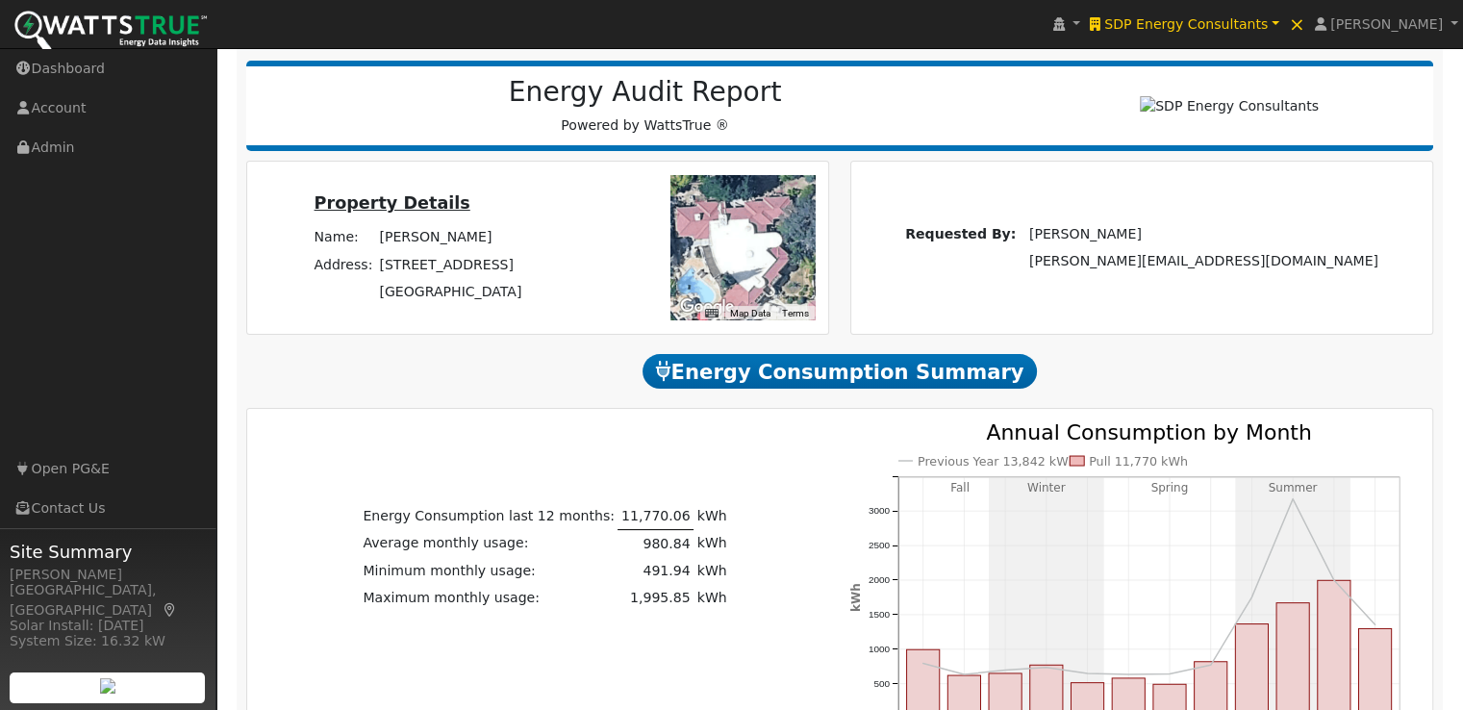
scroll to position [207, 0]
